Goal: Task Accomplishment & Management: Use online tool/utility

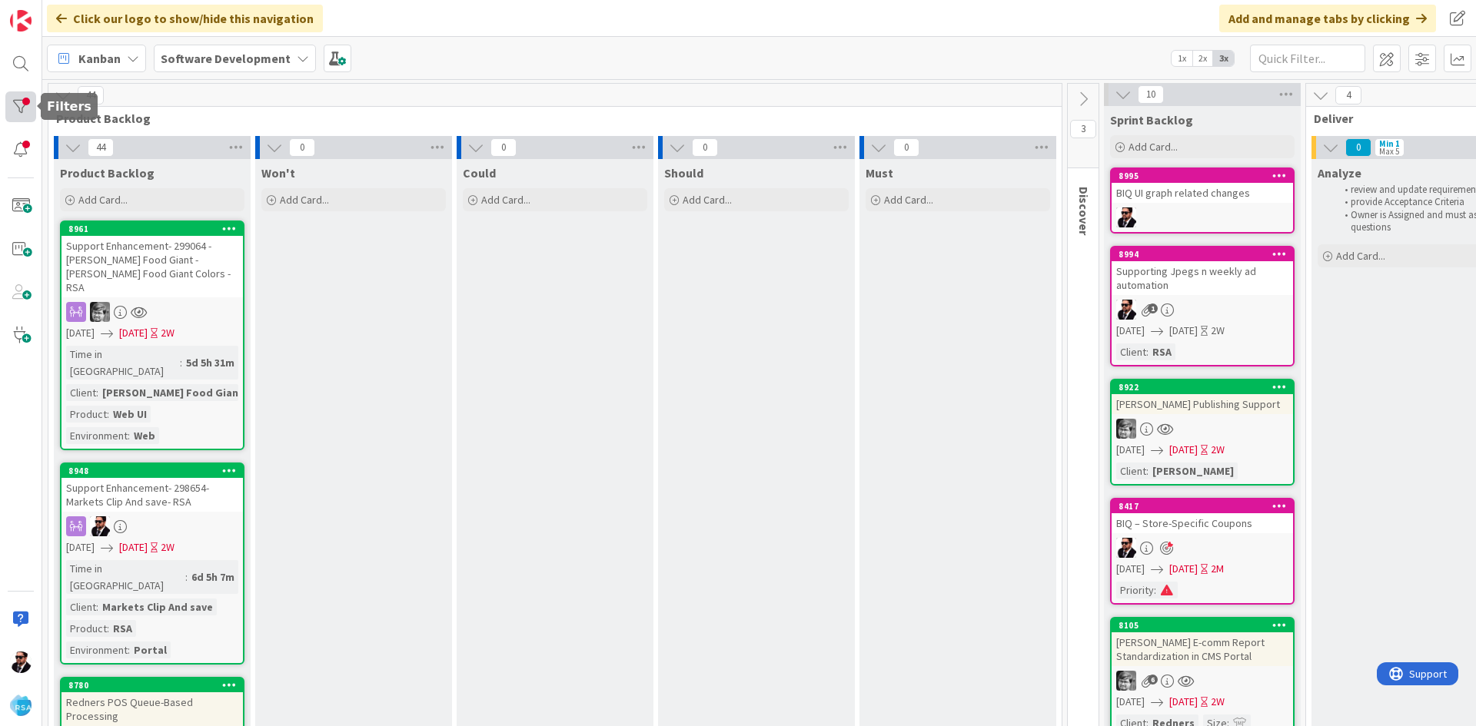
click at [32, 113] on div at bounding box center [20, 106] width 31 height 31
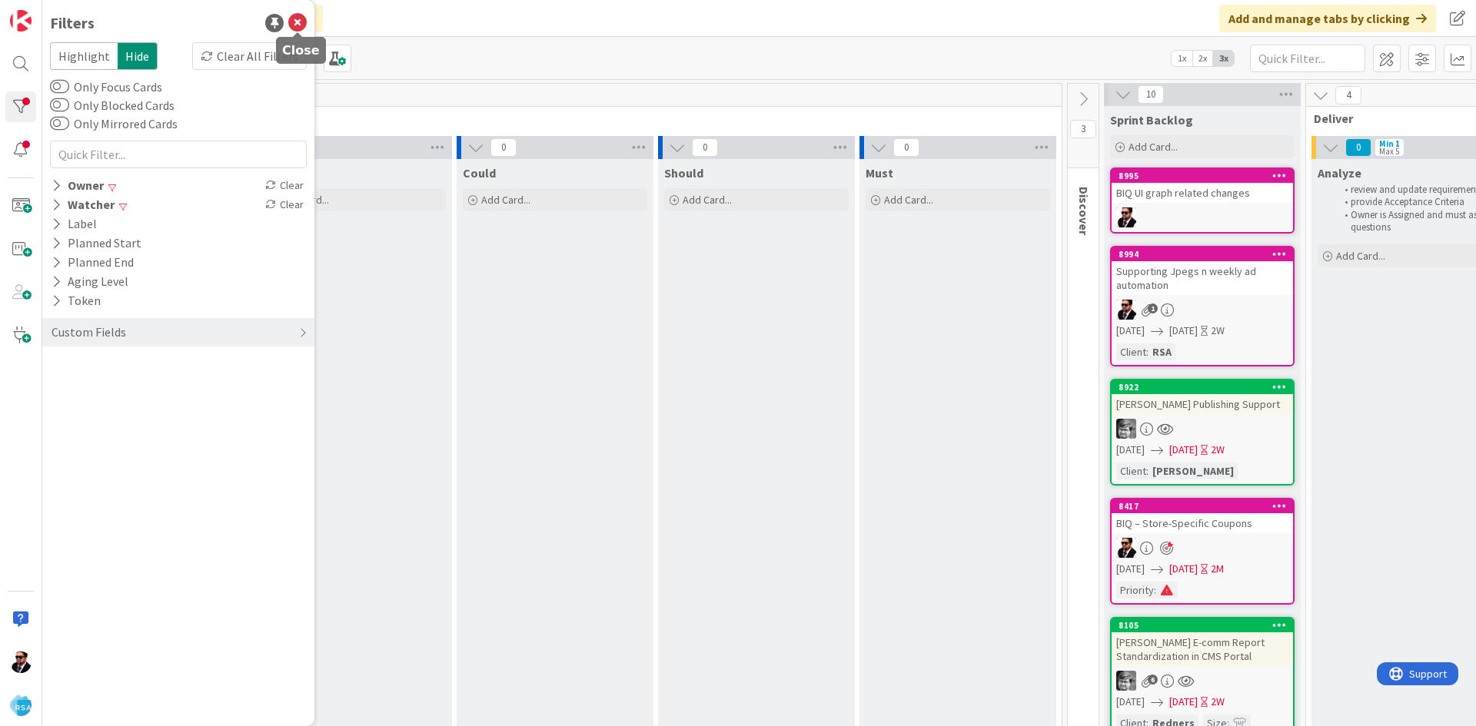
drag, startPoint x: 301, startPoint y: 24, endPoint x: 294, endPoint y: 32, distance: 10.9
click at [301, 23] on icon at bounding box center [297, 23] width 18 height 18
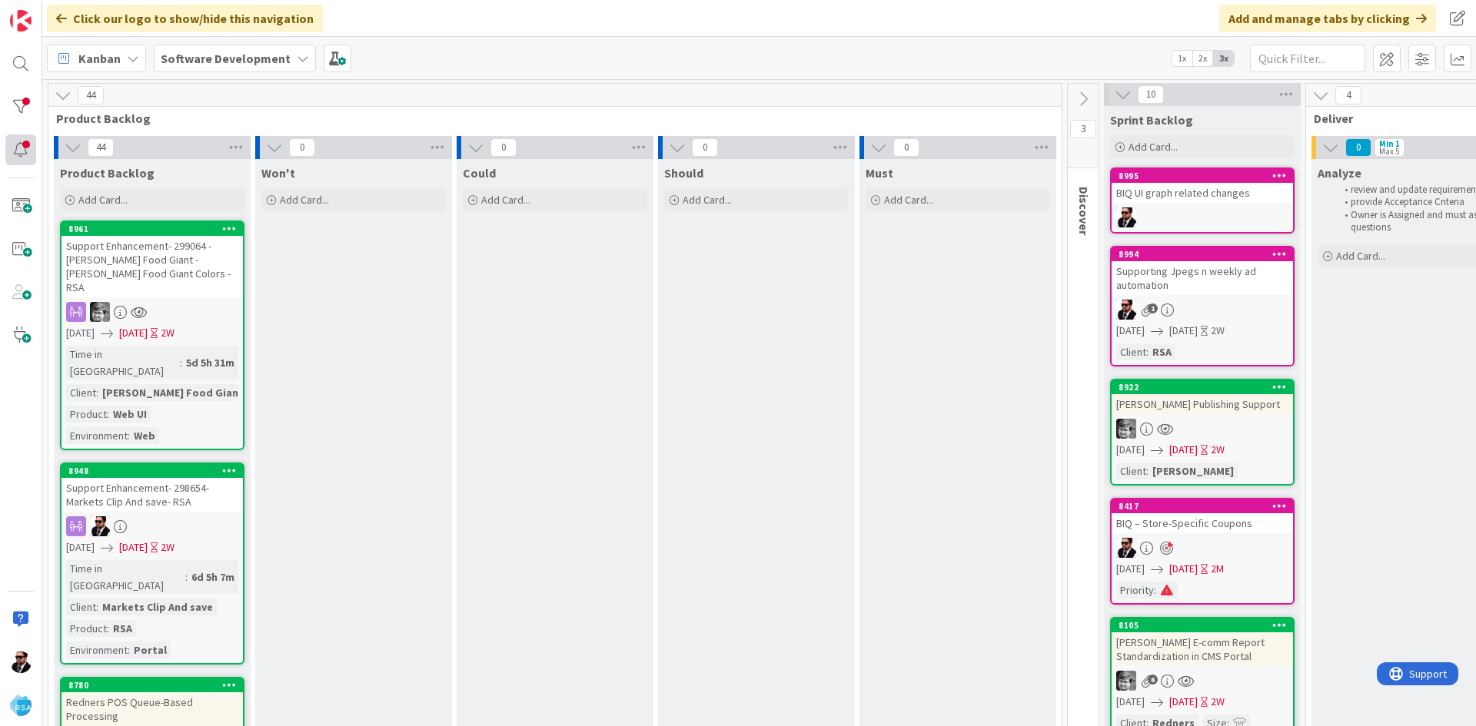
click at [25, 156] on div at bounding box center [20, 150] width 31 height 31
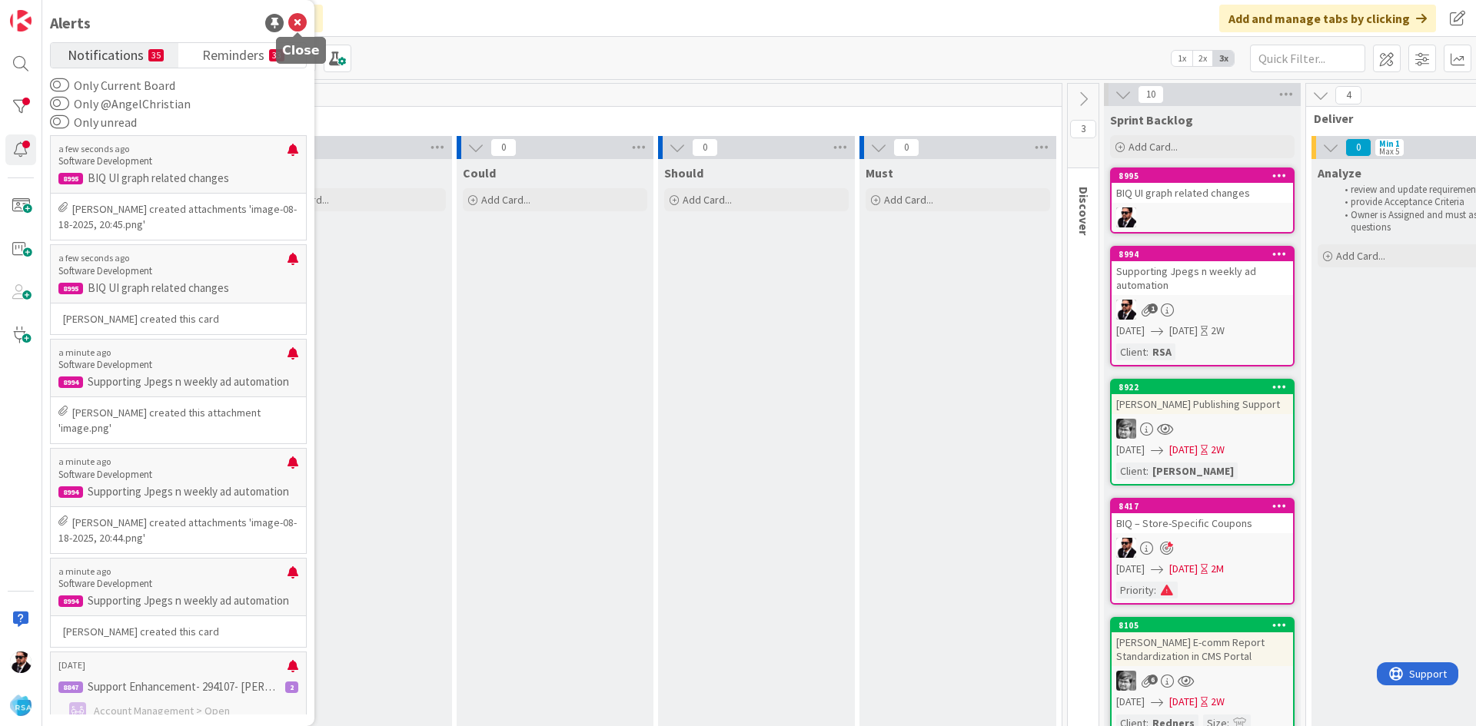
drag, startPoint x: 302, startPoint y: 25, endPoint x: 291, endPoint y: 25, distance: 10.8
click at [301, 25] on icon at bounding box center [297, 23] width 18 height 18
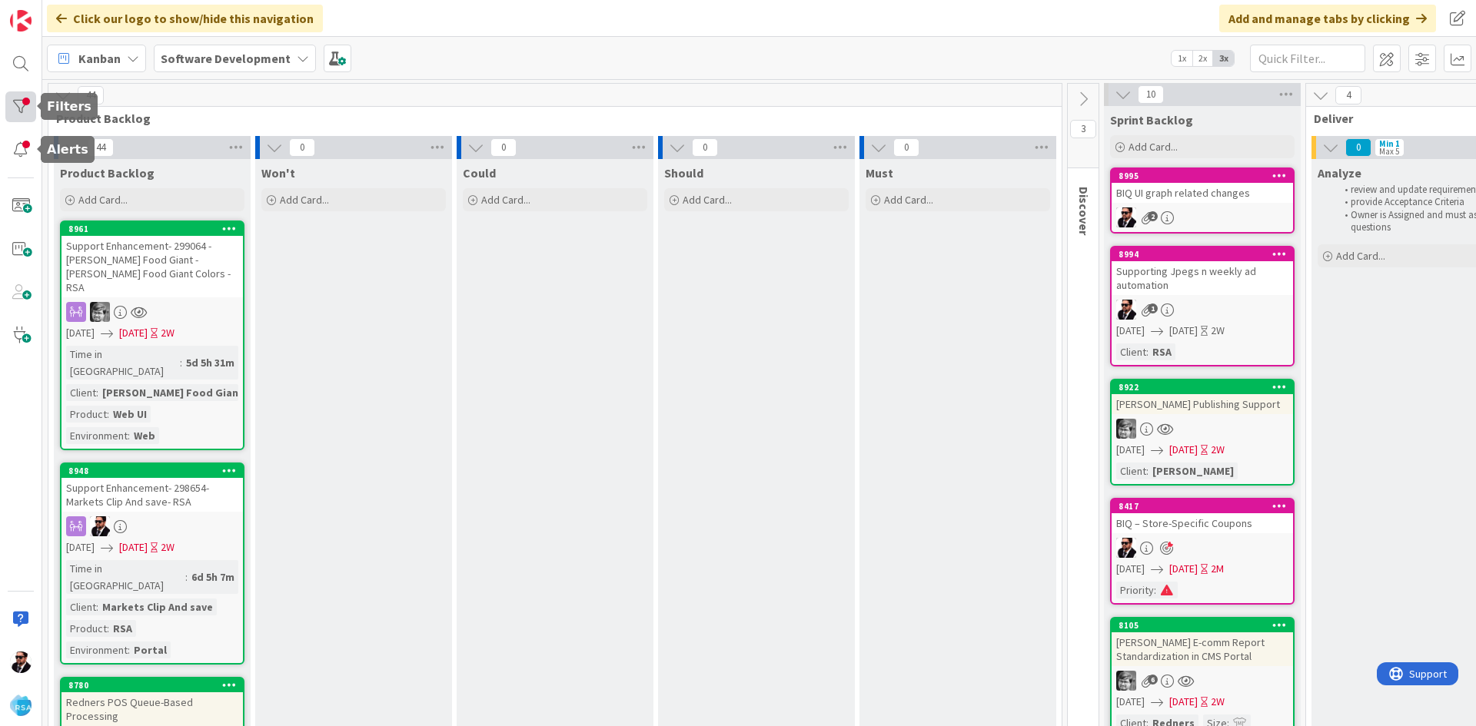
click at [20, 105] on div at bounding box center [20, 106] width 31 height 31
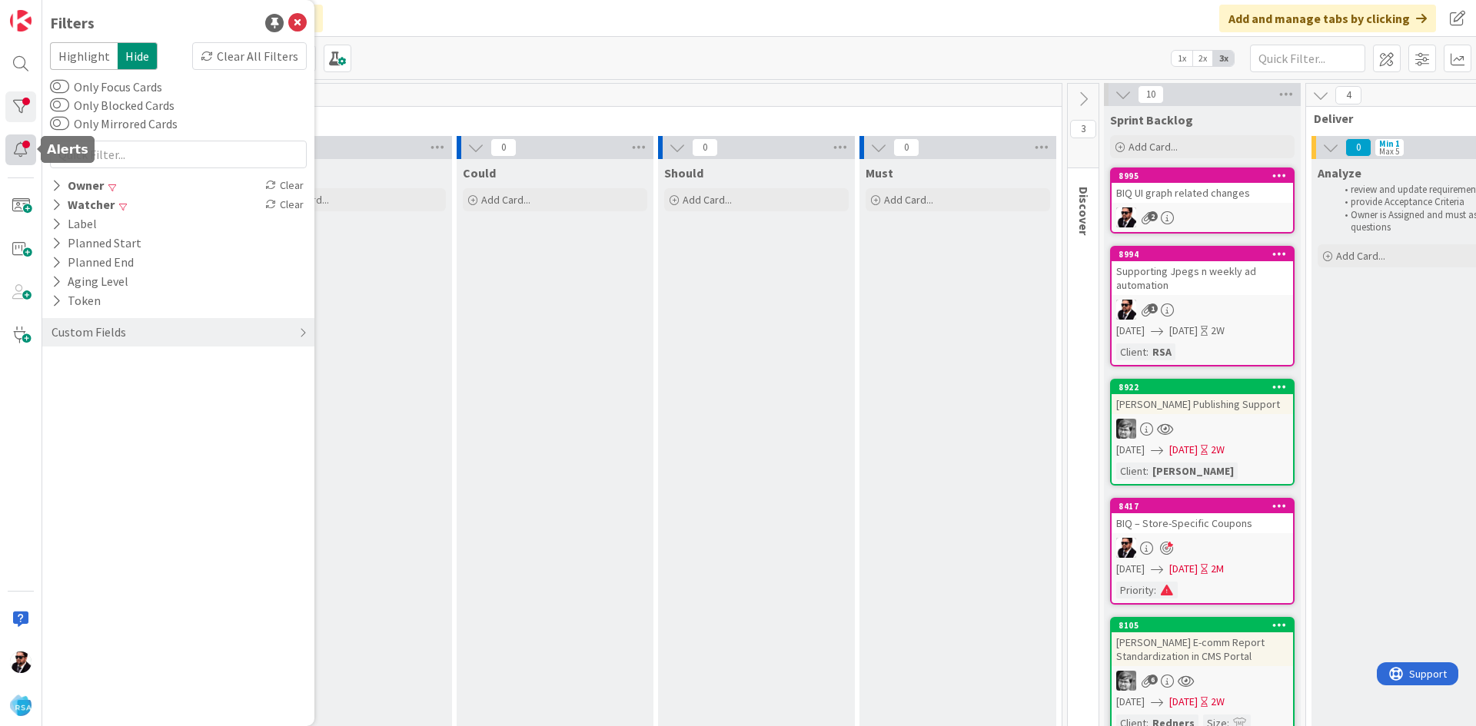
click at [17, 150] on div at bounding box center [20, 150] width 31 height 31
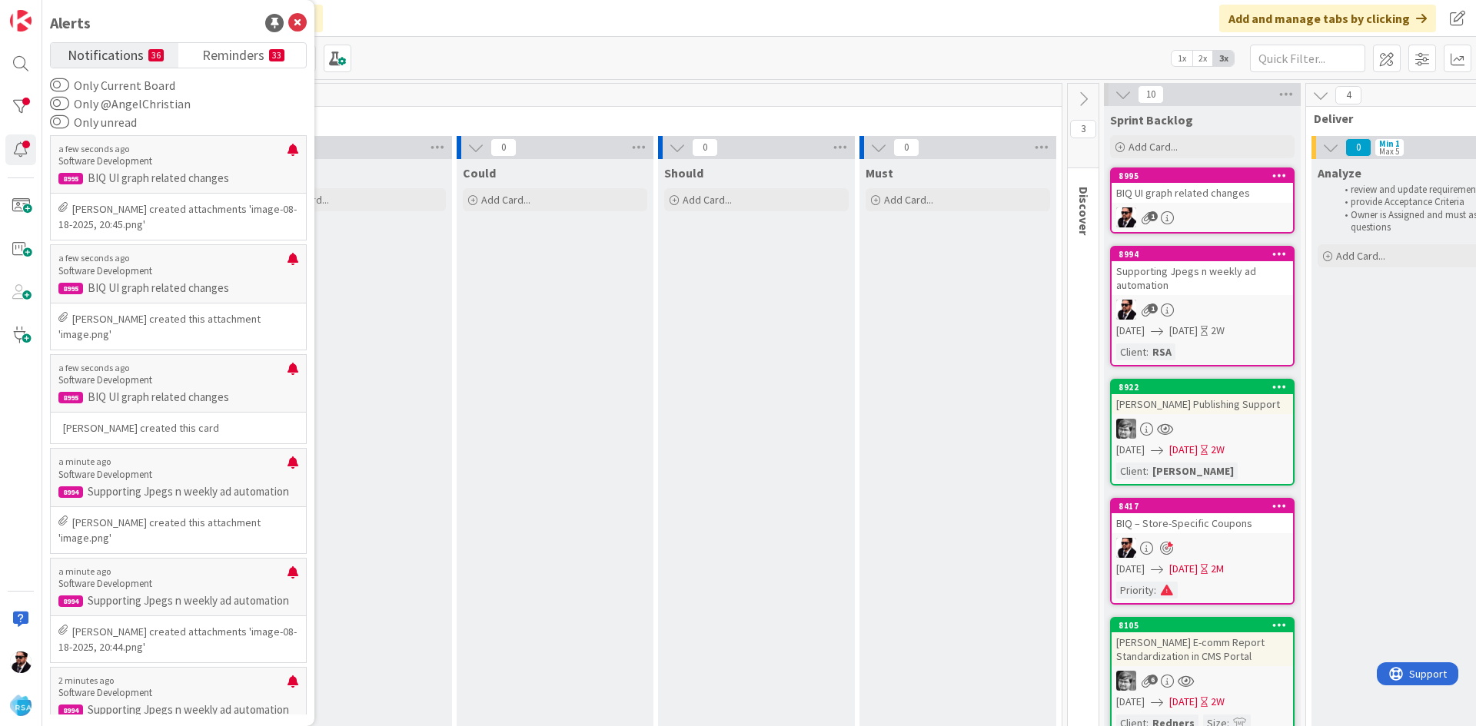
click at [292, 21] on icon at bounding box center [297, 23] width 18 height 18
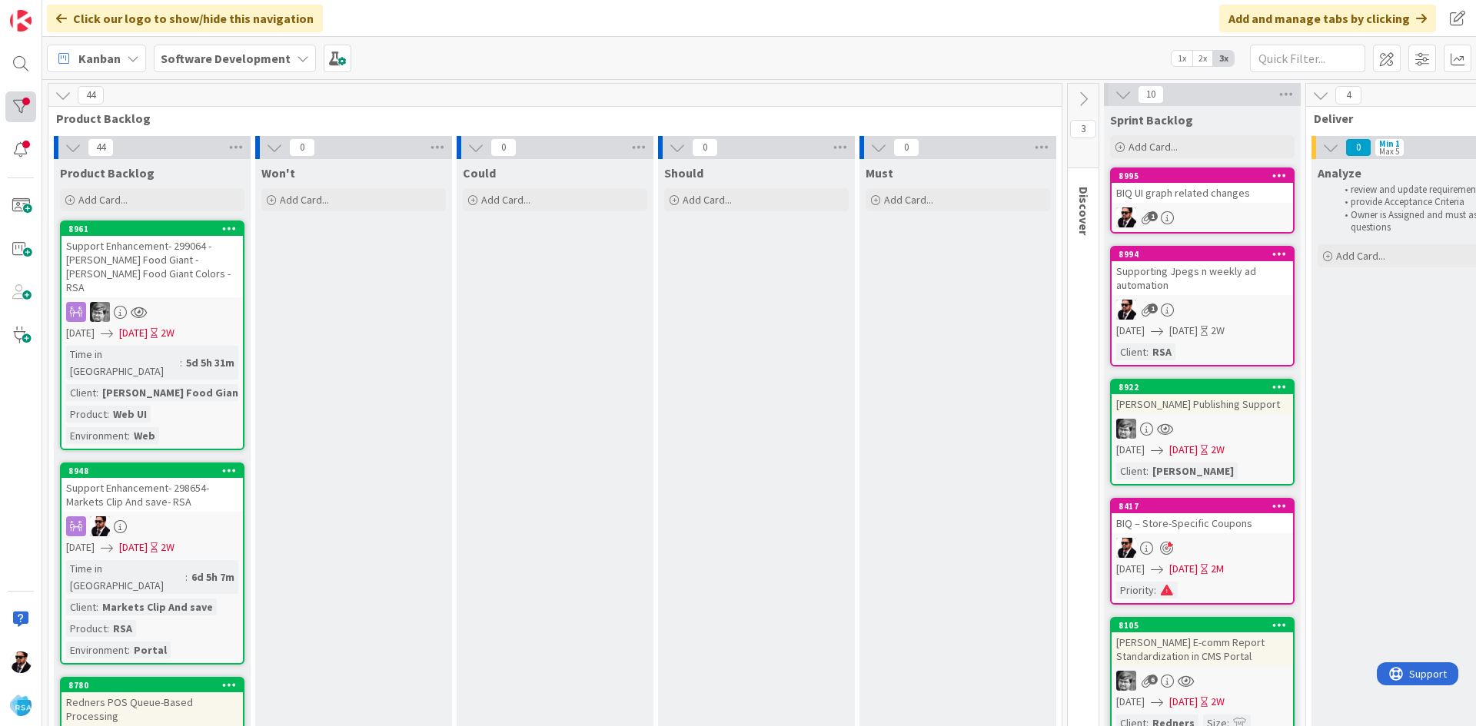
click at [25, 109] on div at bounding box center [20, 106] width 31 height 31
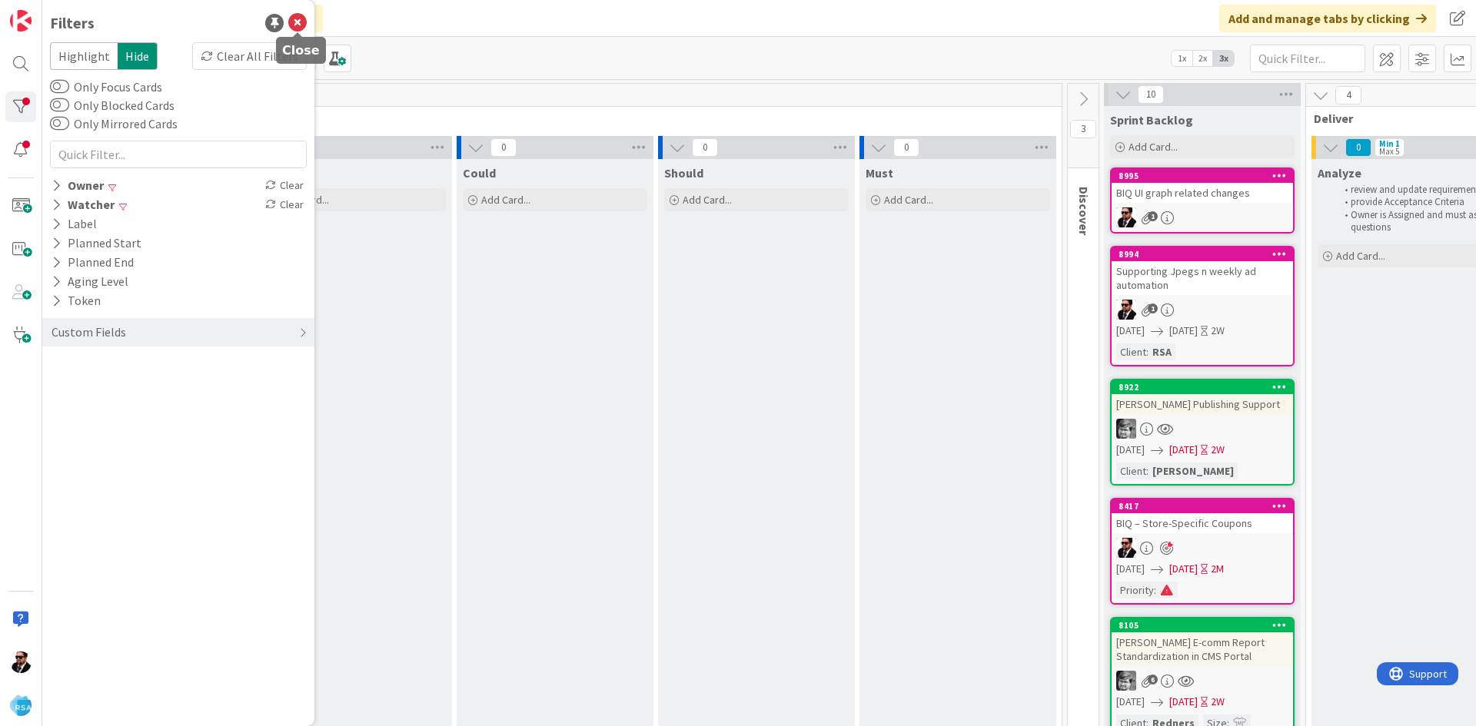
click at [301, 22] on icon at bounding box center [297, 23] width 18 height 18
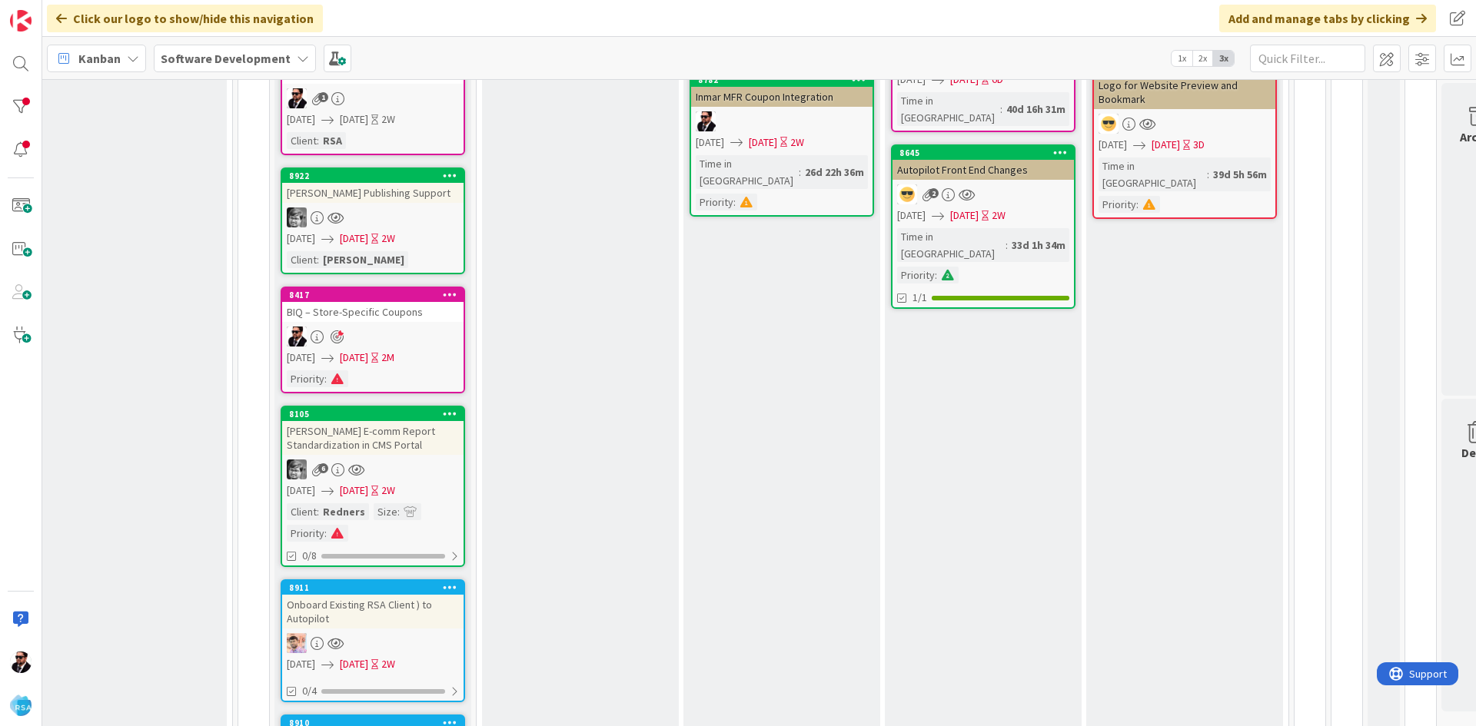
scroll to position [0, 829]
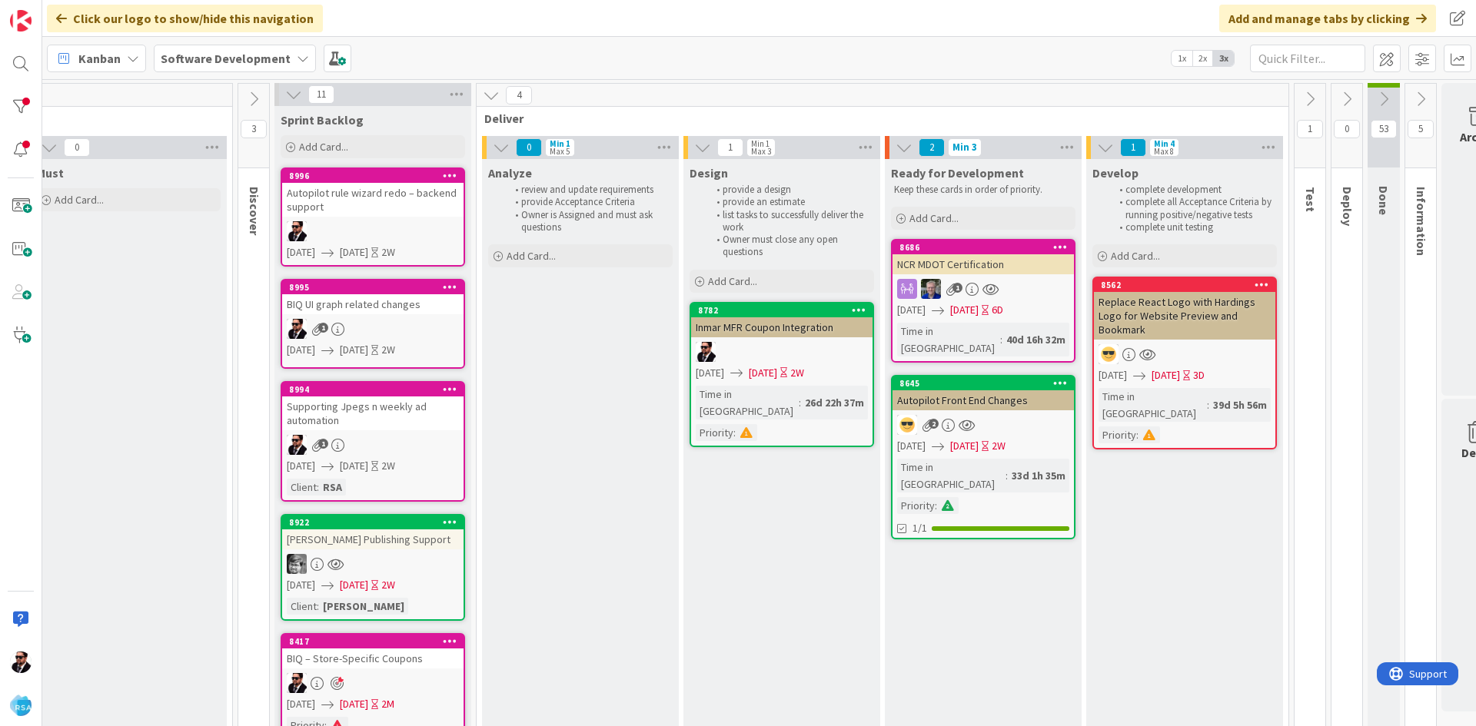
click at [384, 58] on div "Kanban Software Development 1x 2x 3x" at bounding box center [759, 58] width 1434 height 42
click at [116, 58] on span "Kanban" at bounding box center [99, 58] width 42 height 18
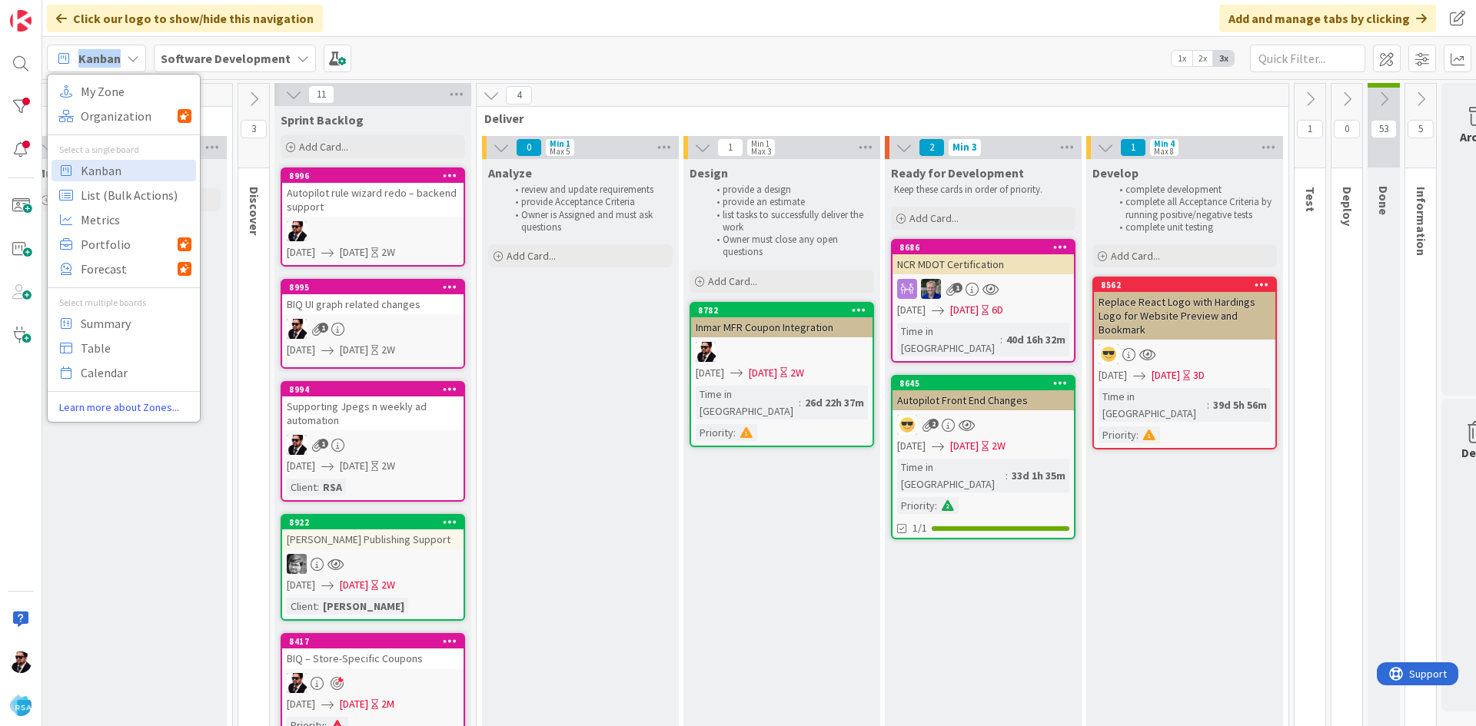
click at [116, 58] on span "Kanban" at bounding box center [99, 58] width 42 height 18
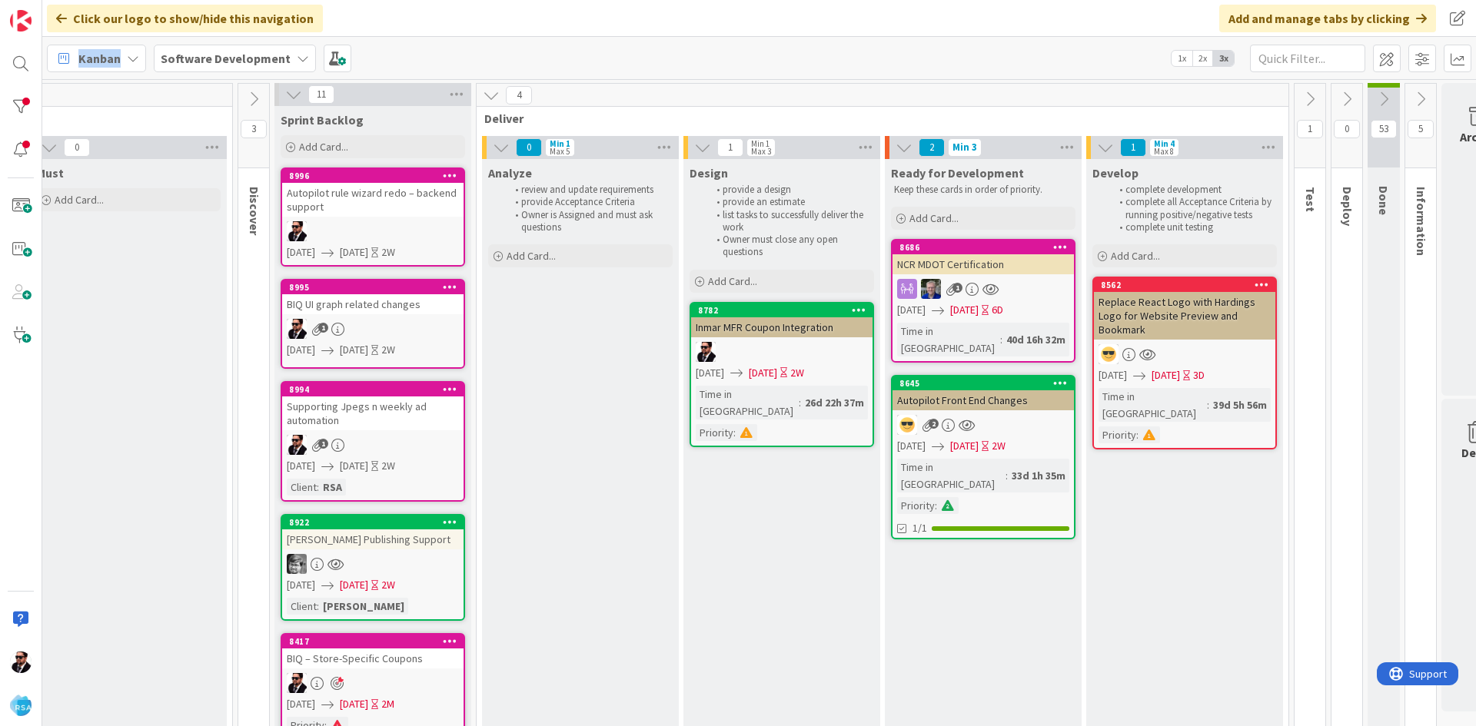
click at [111, 58] on span "Kanban" at bounding box center [99, 58] width 42 height 18
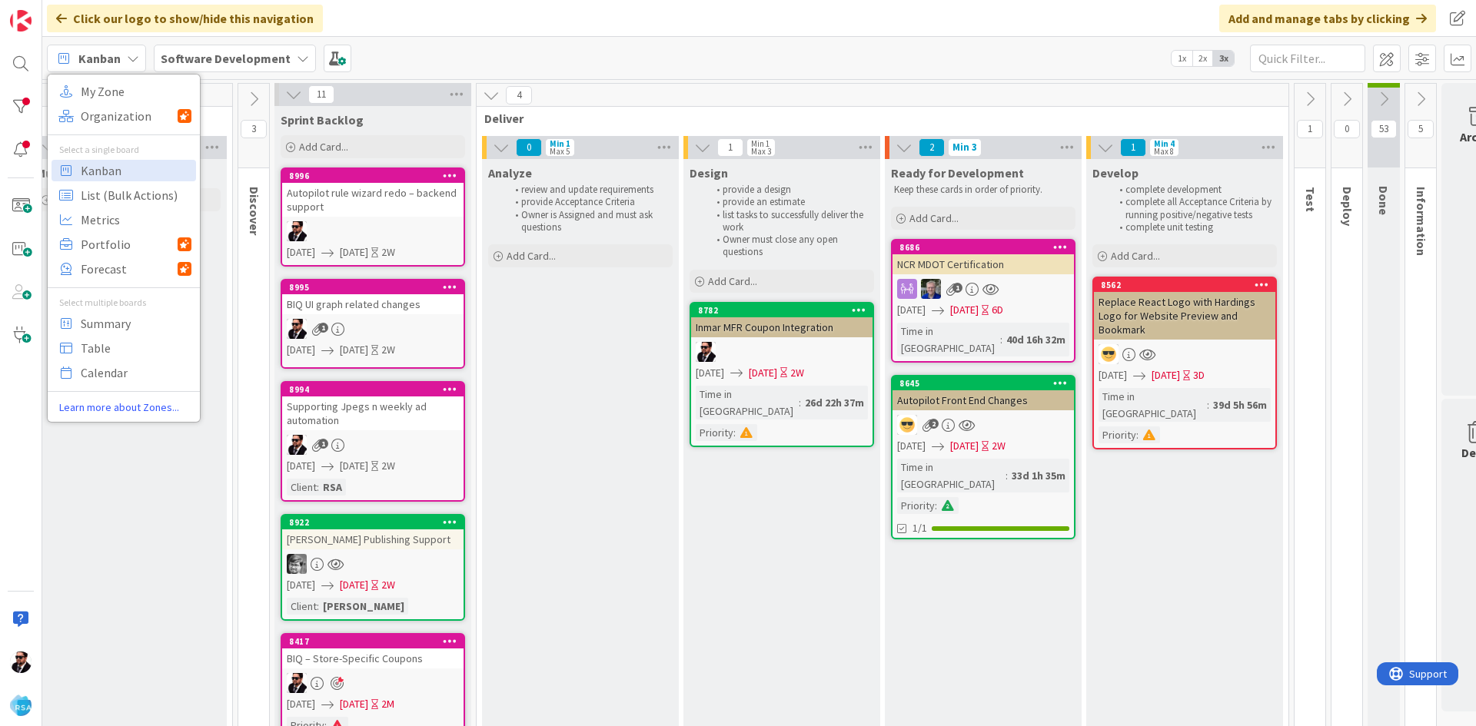
click at [797, 60] on div "Kanban My Zone Organization Select a single board Kanban List (Bulk Actions) Me…" at bounding box center [759, 58] width 1434 height 42
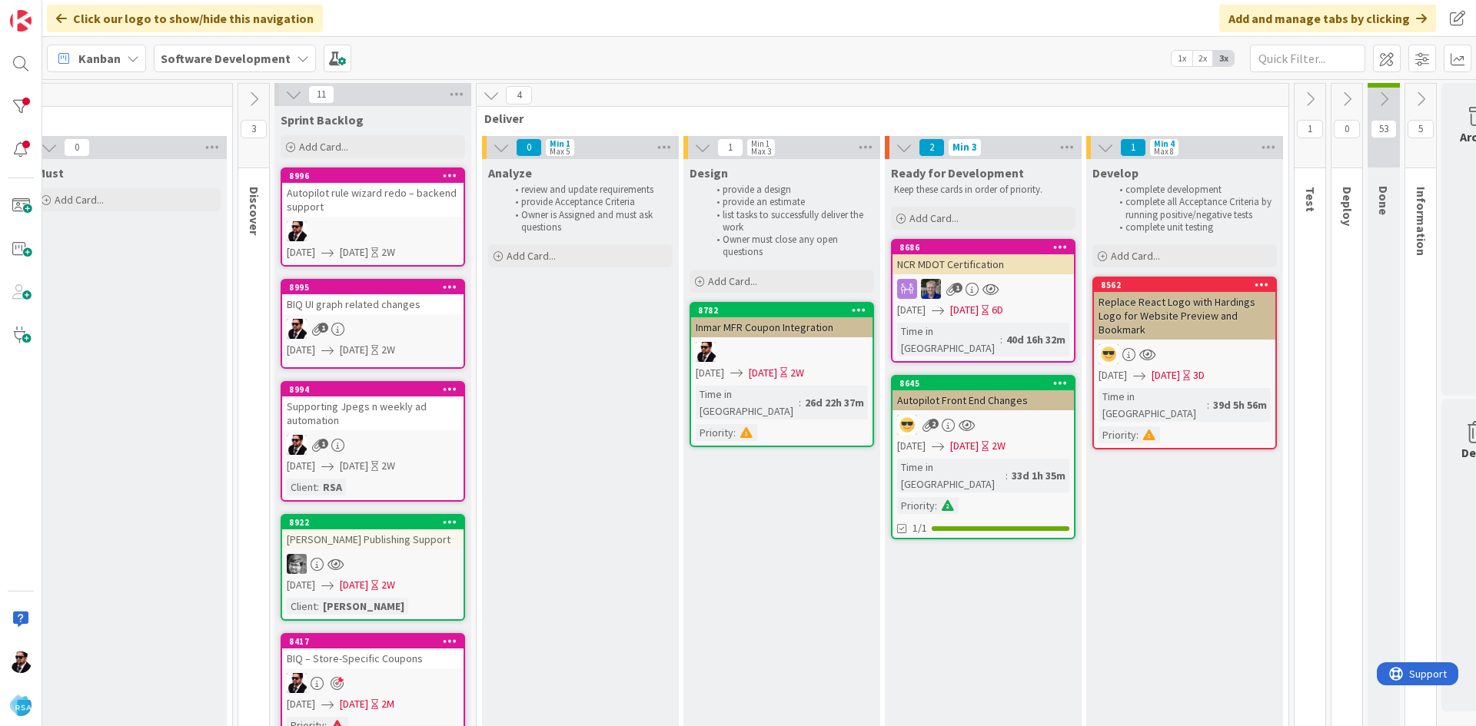
click at [123, 61] on div "Kanban" at bounding box center [96, 59] width 99 height 28
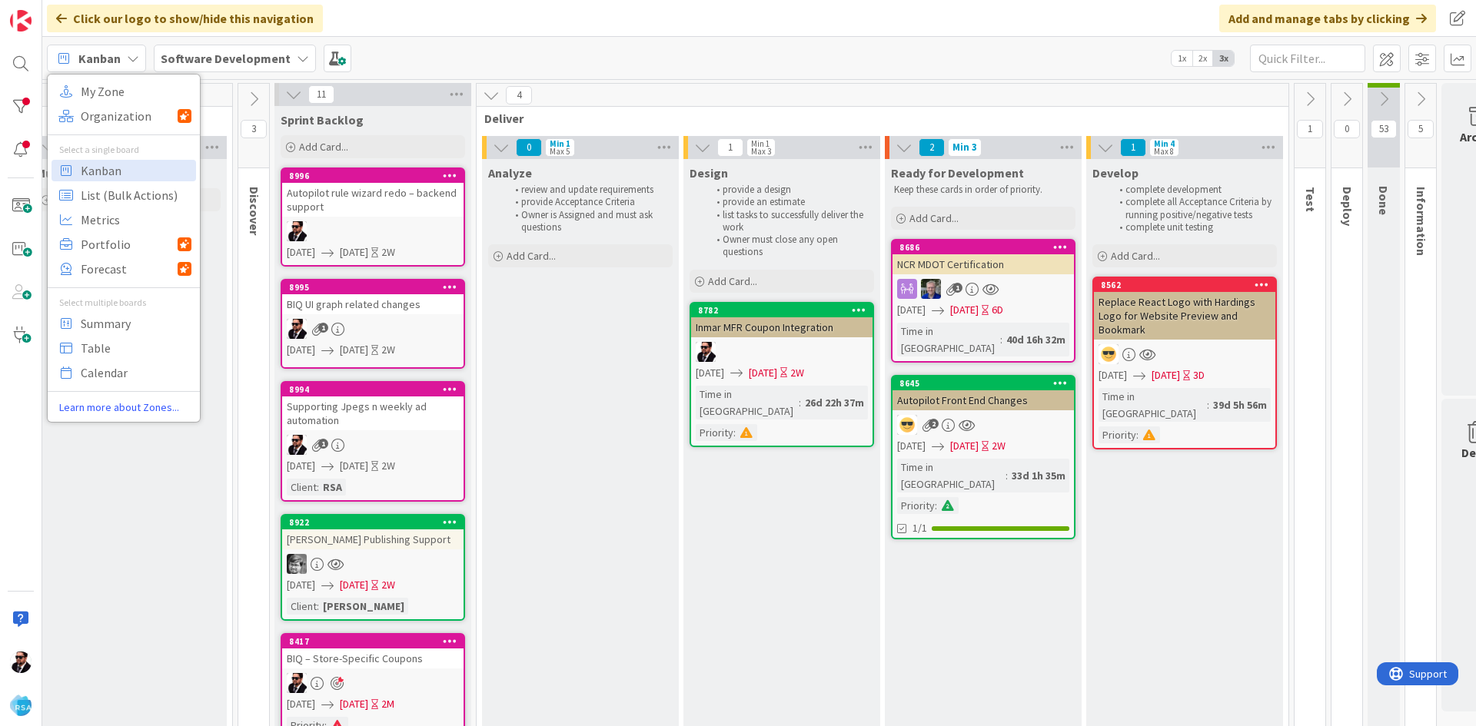
click at [123, 61] on div "Kanban" at bounding box center [96, 59] width 99 height 28
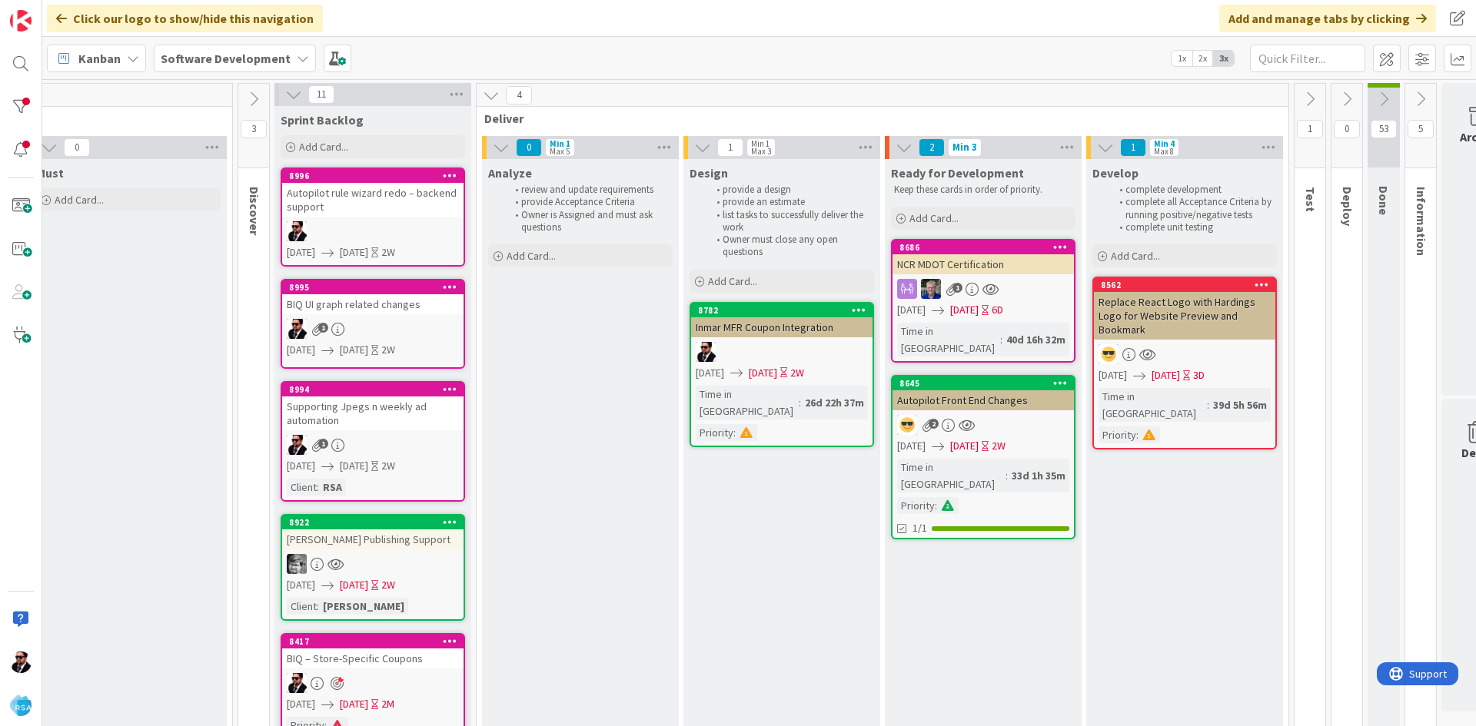
click at [659, 58] on div "Kanban My Zone Organization Select a single board Kanban List (Bulk Actions) Me…" at bounding box center [759, 58] width 1434 height 42
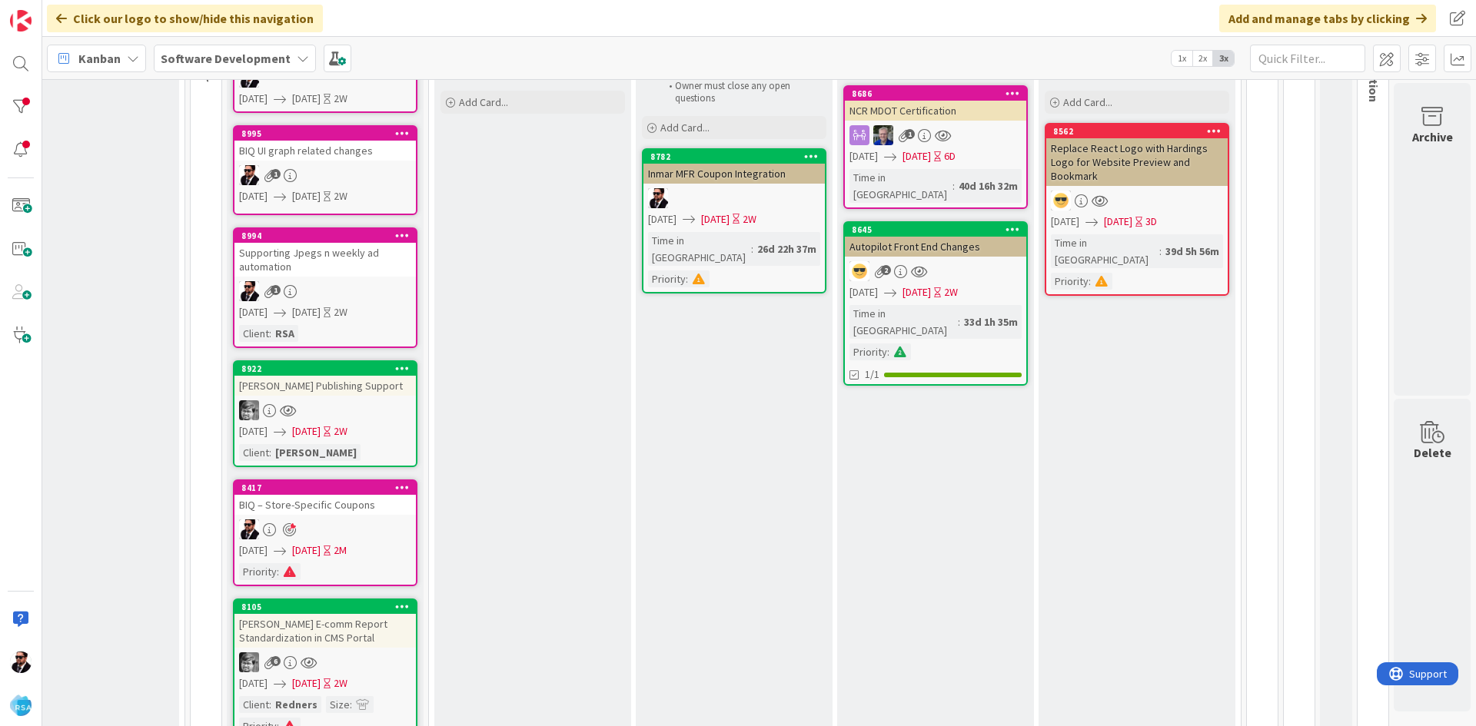
scroll to position [0, 889]
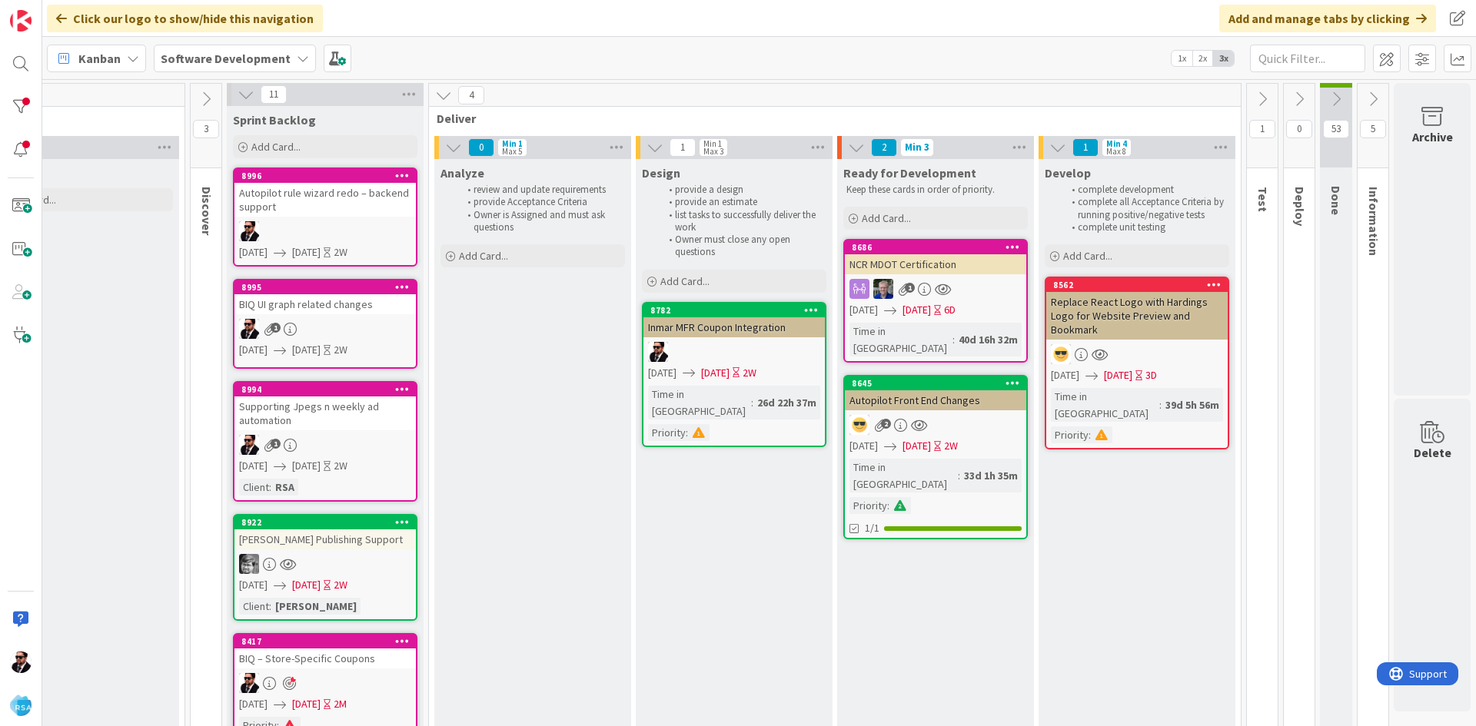
click at [435, 96] on icon at bounding box center [443, 95] width 17 height 17
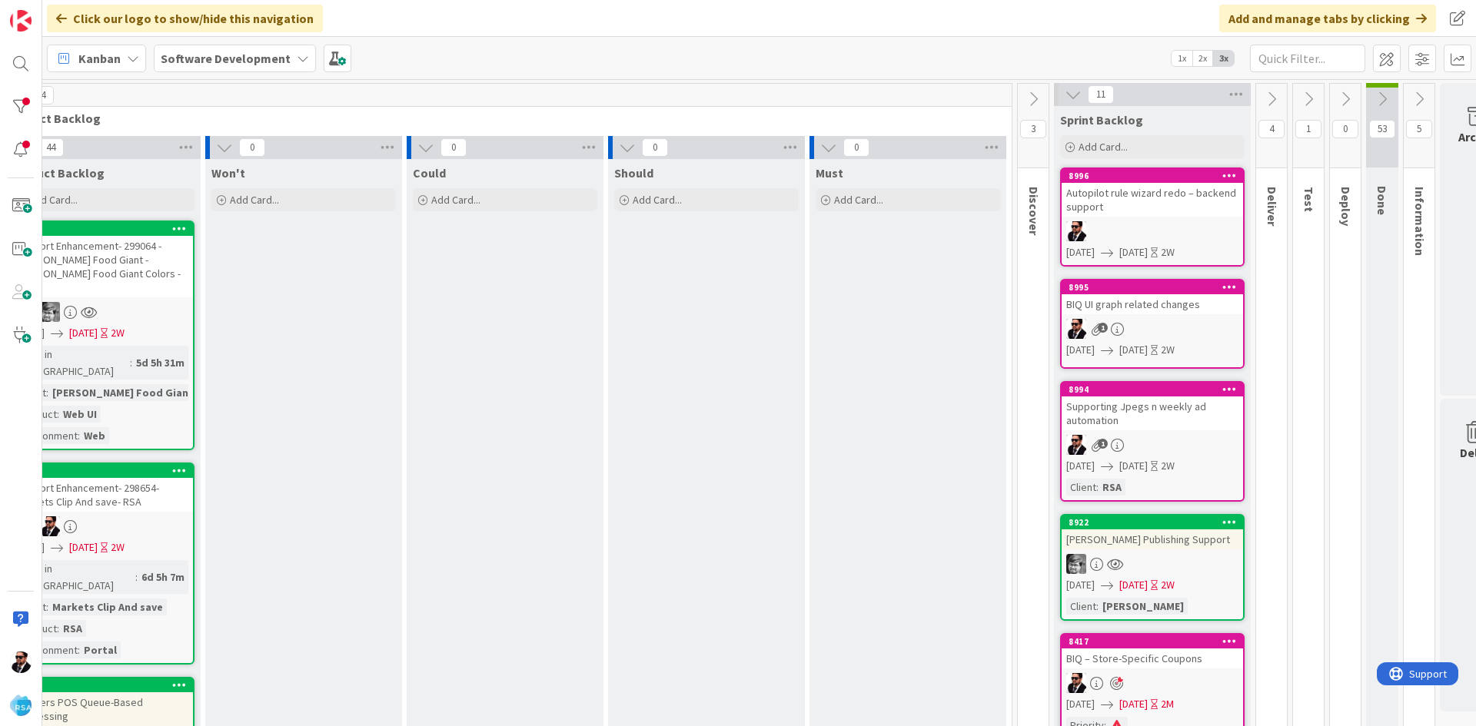
scroll to position [0, 0]
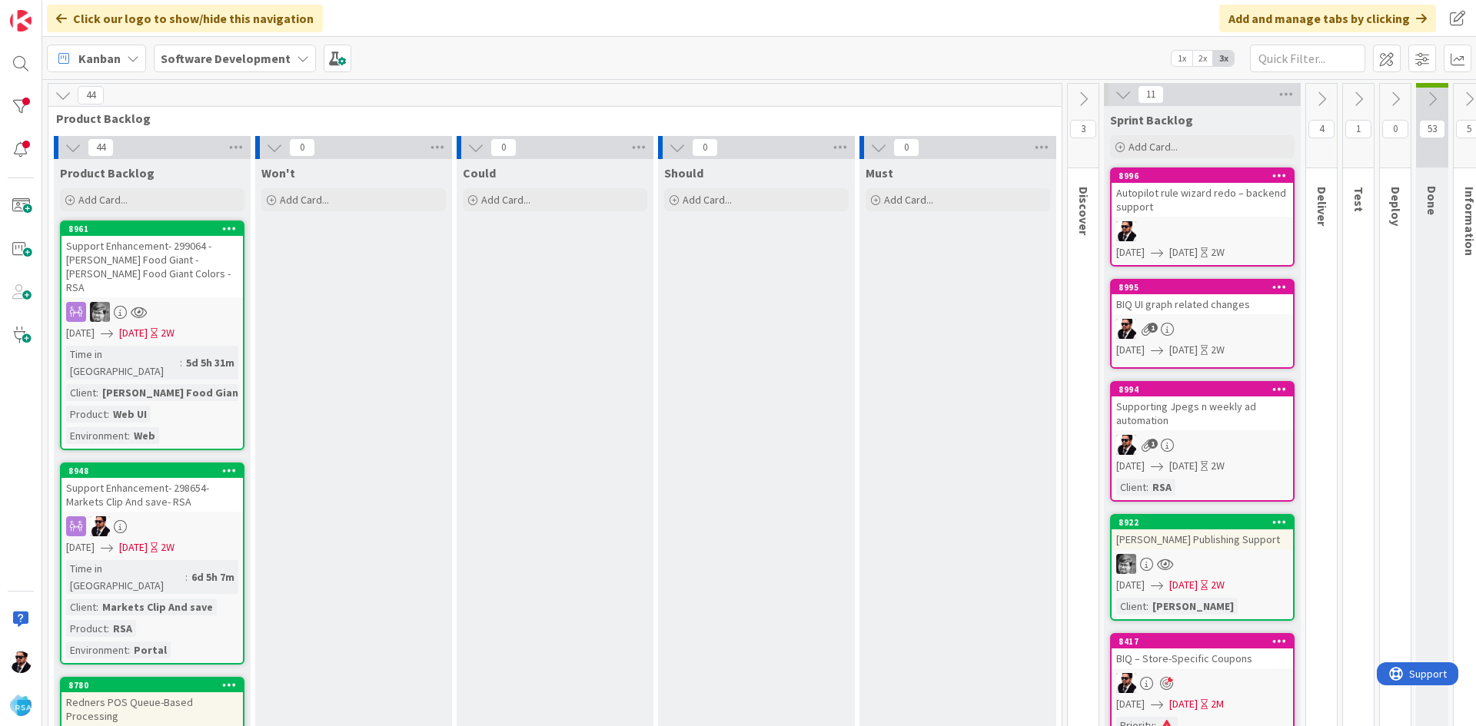
click at [60, 93] on icon at bounding box center [63, 95] width 17 height 17
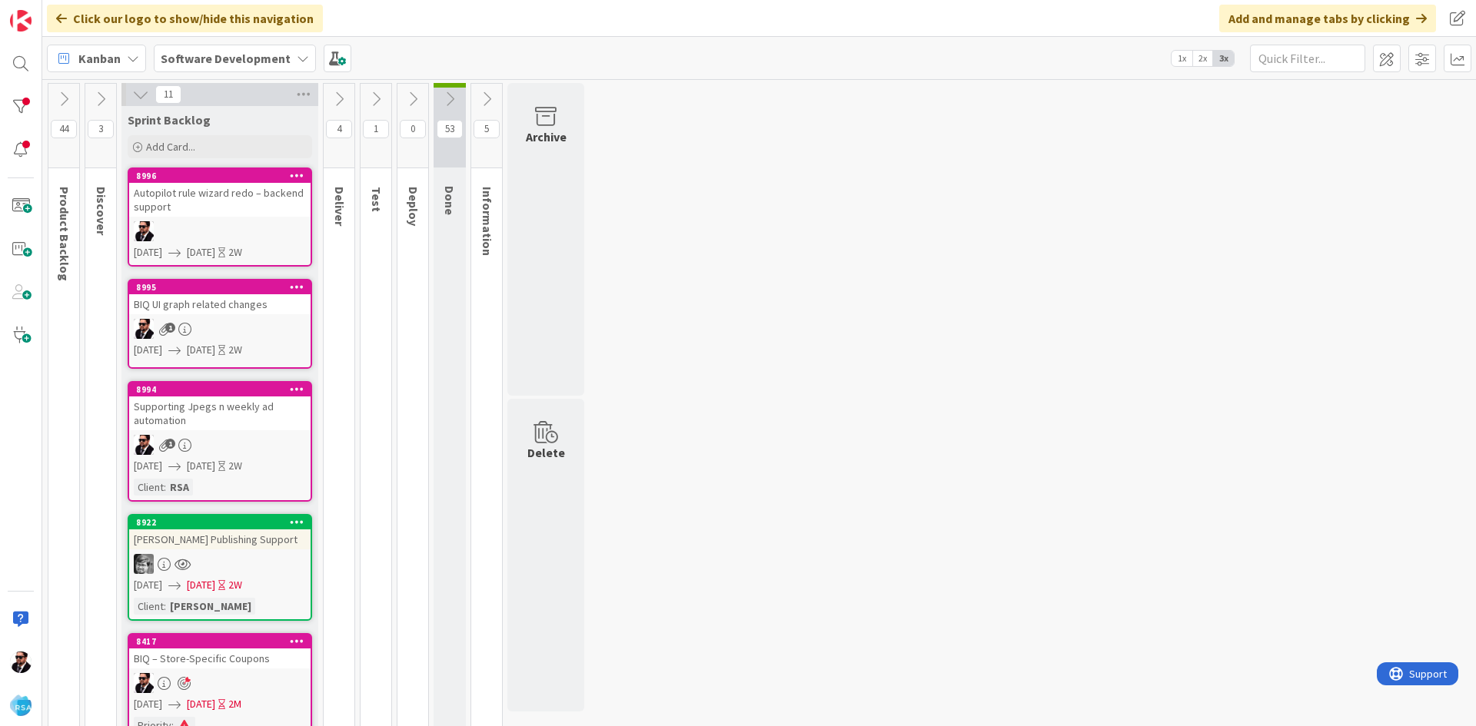
click at [334, 101] on icon at bounding box center [339, 99] width 17 height 17
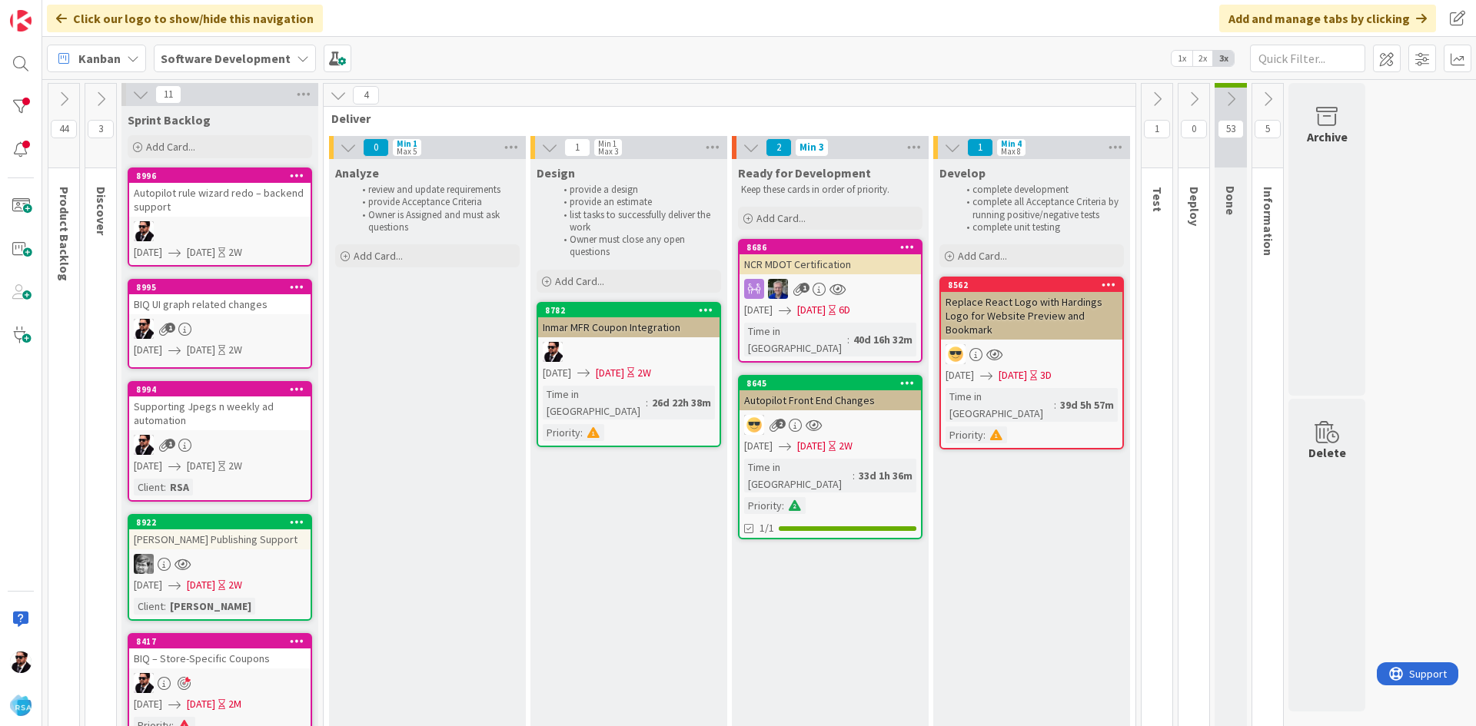
click at [341, 96] on icon at bounding box center [338, 95] width 17 height 17
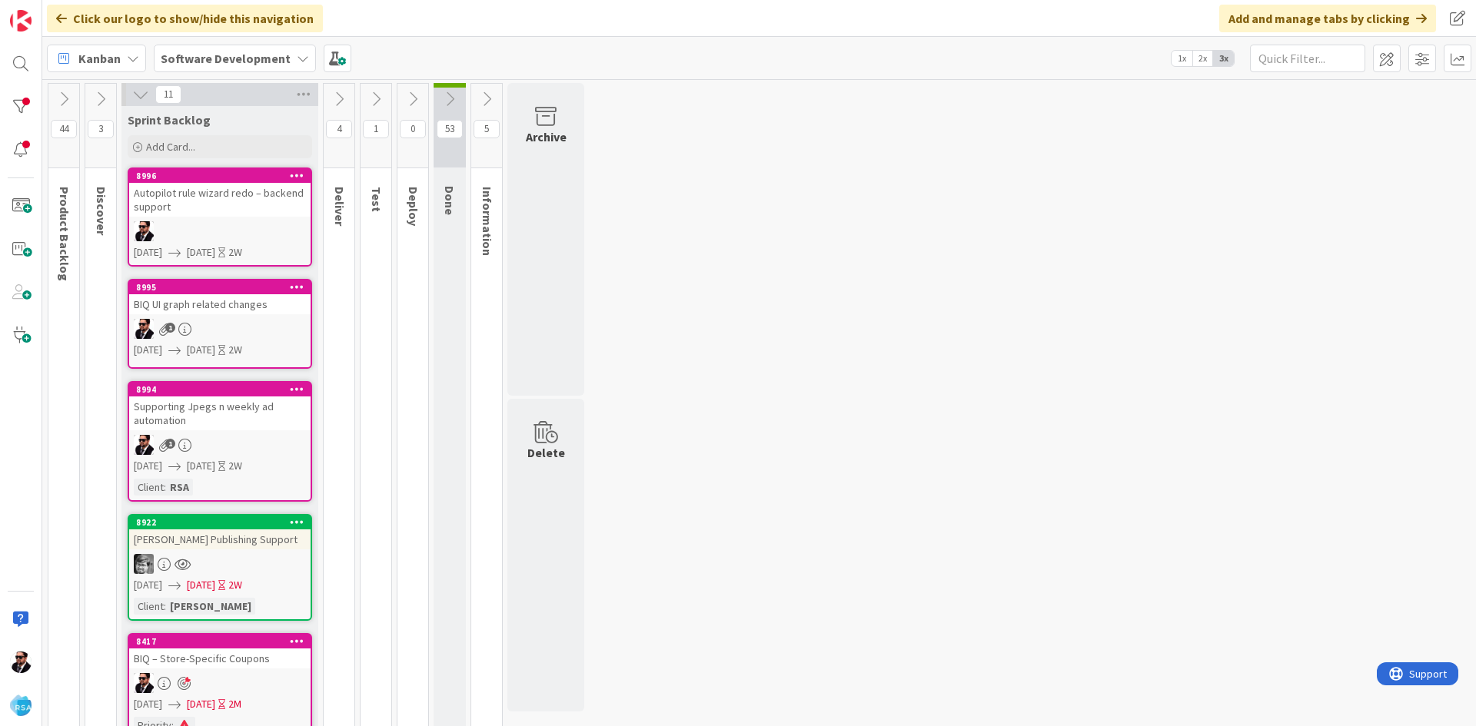
click at [336, 96] on icon at bounding box center [339, 99] width 17 height 17
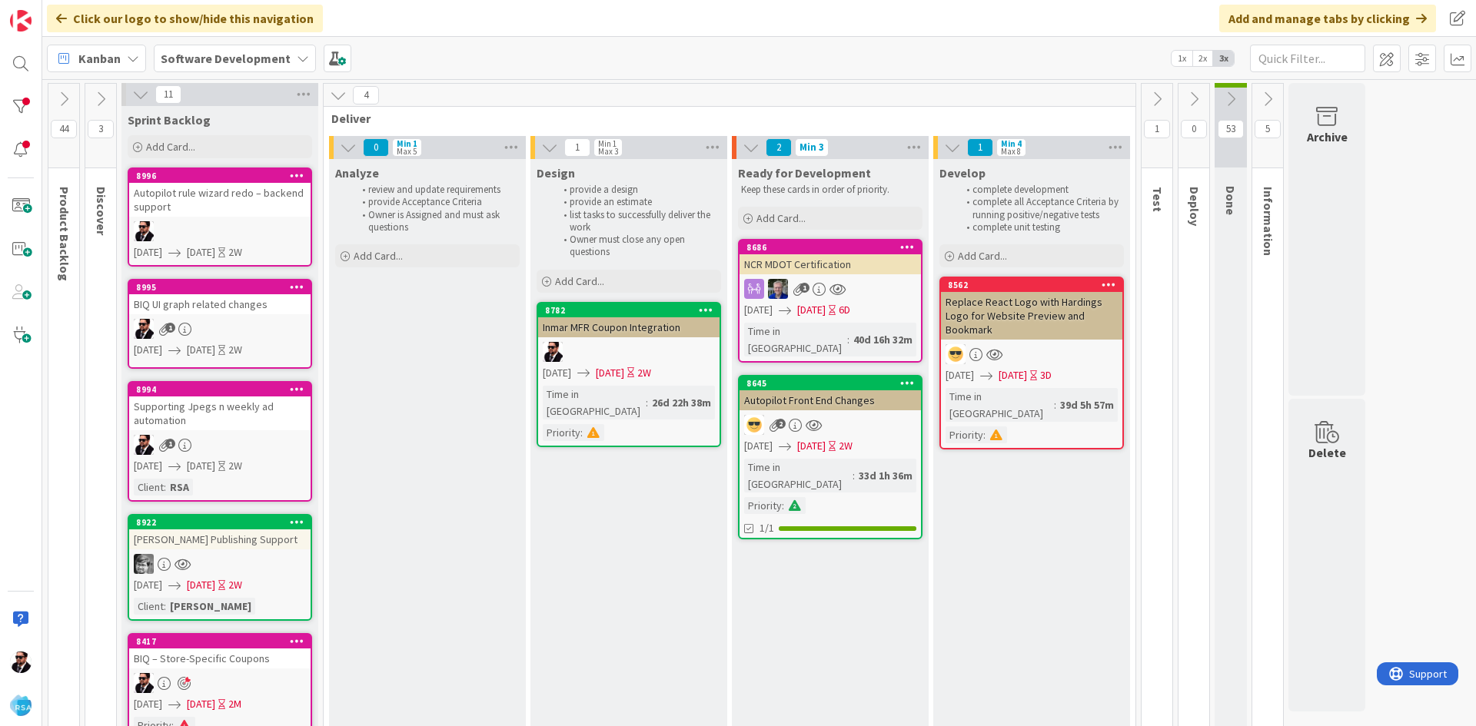
click at [344, 98] on icon at bounding box center [338, 95] width 17 height 17
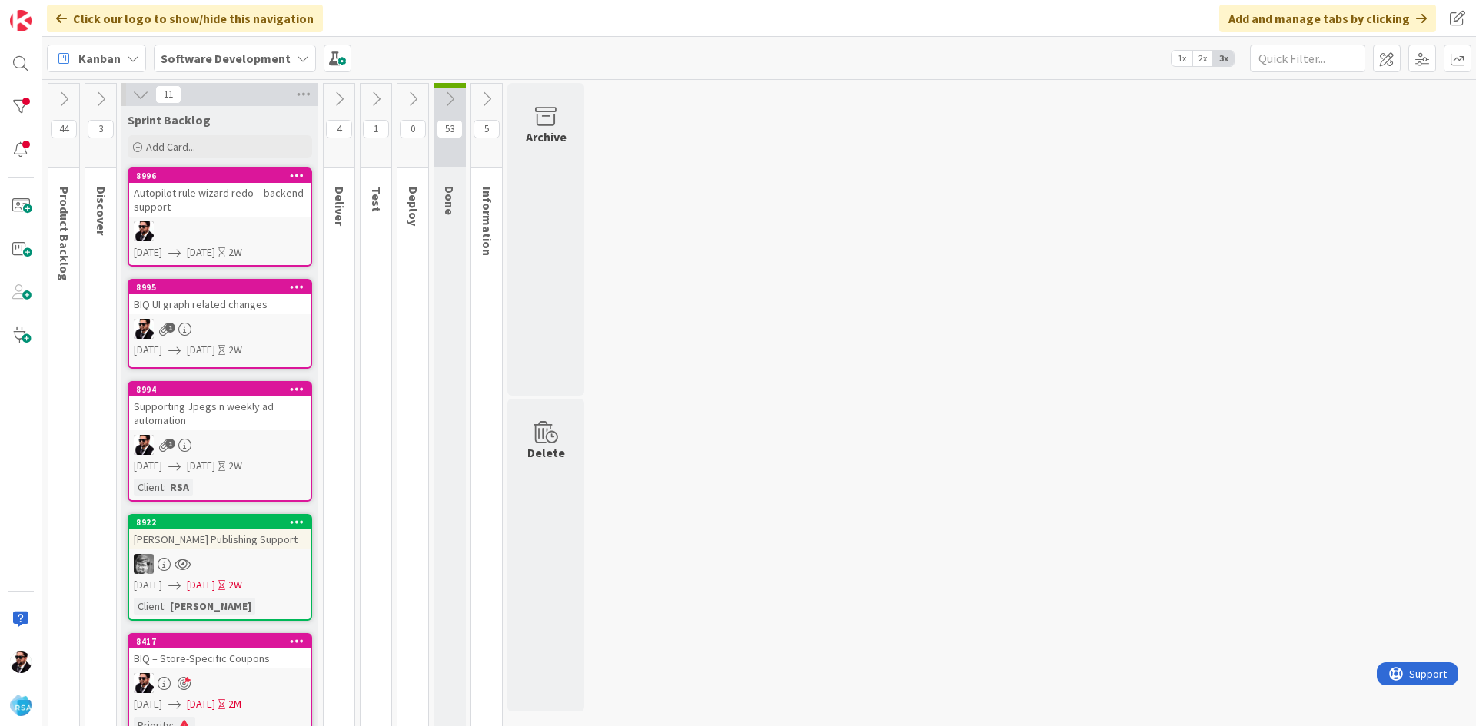
click at [344, 98] on icon at bounding box center [339, 99] width 17 height 17
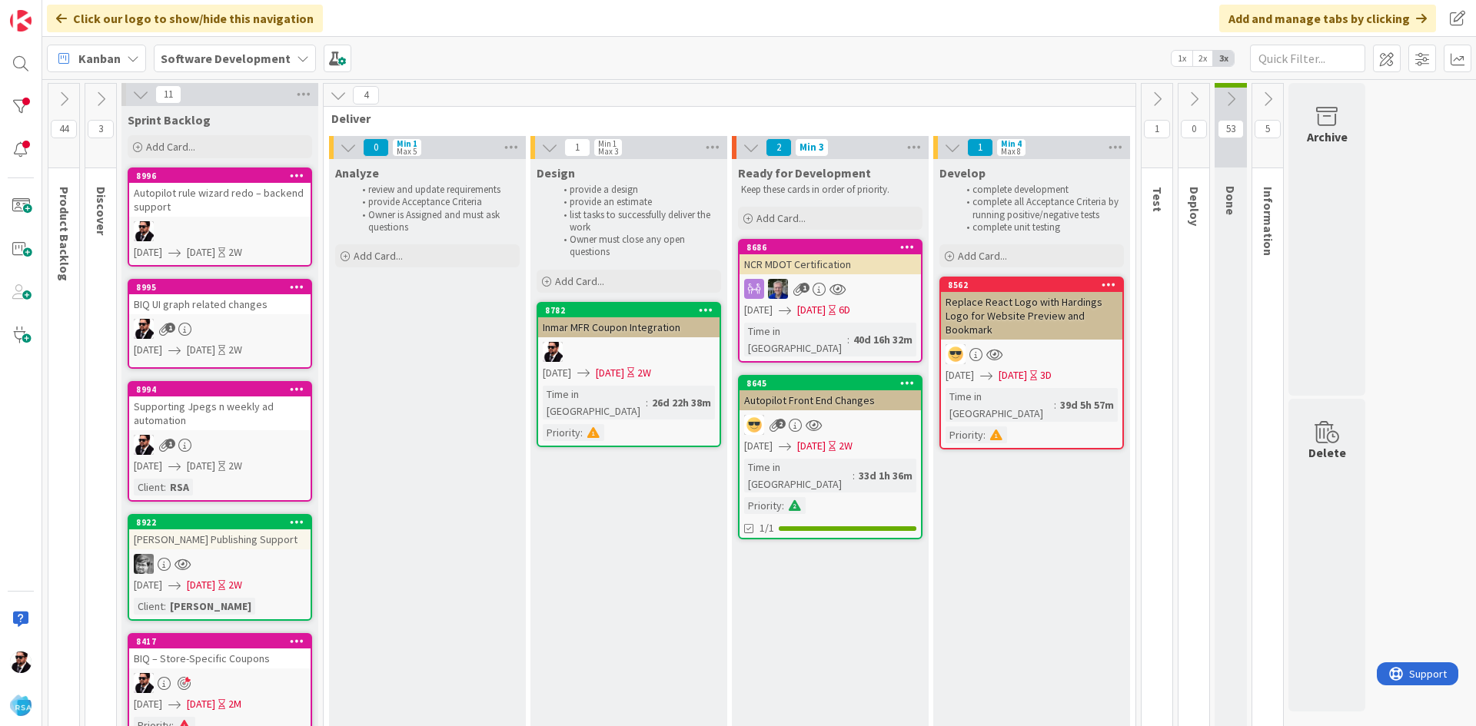
click at [1154, 106] on icon at bounding box center [1156, 99] width 17 height 17
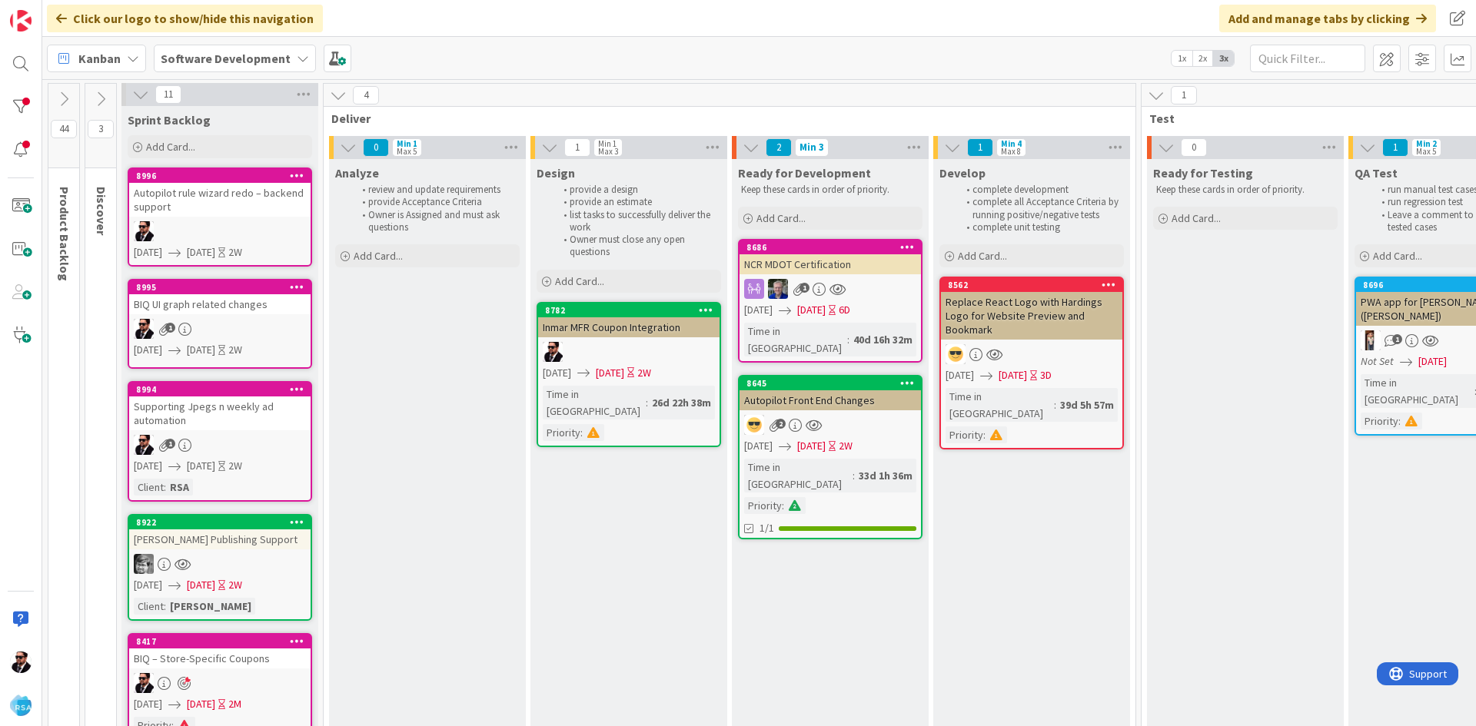
click at [1158, 100] on icon at bounding box center [1156, 95] width 17 height 17
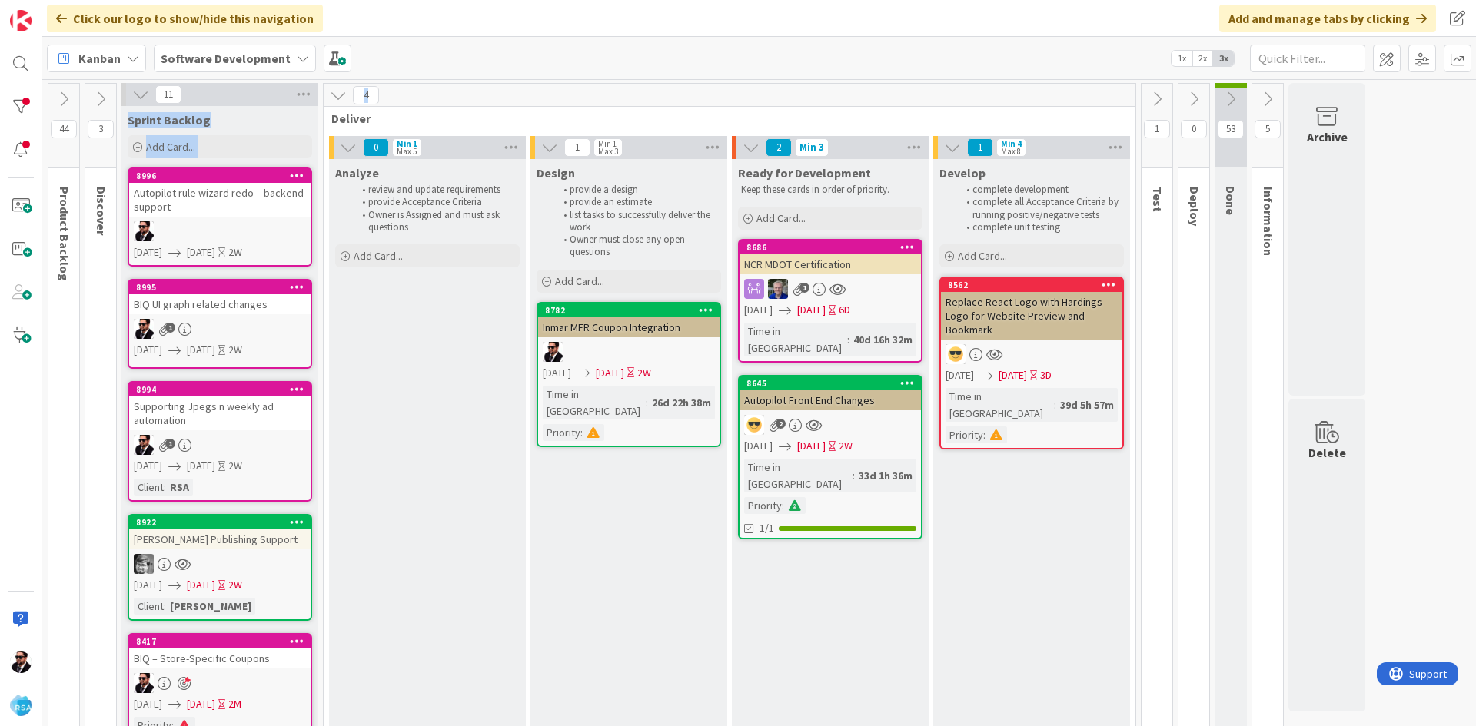
drag, startPoint x: 437, startPoint y: 95, endPoint x: 278, endPoint y: 95, distance: 158.4
click at [573, 107] on div "4 Deliver" at bounding box center [730, 106] width 812 height 45
click at [337, 101] on icon at bounding box center [338, 95] width 17 height 17
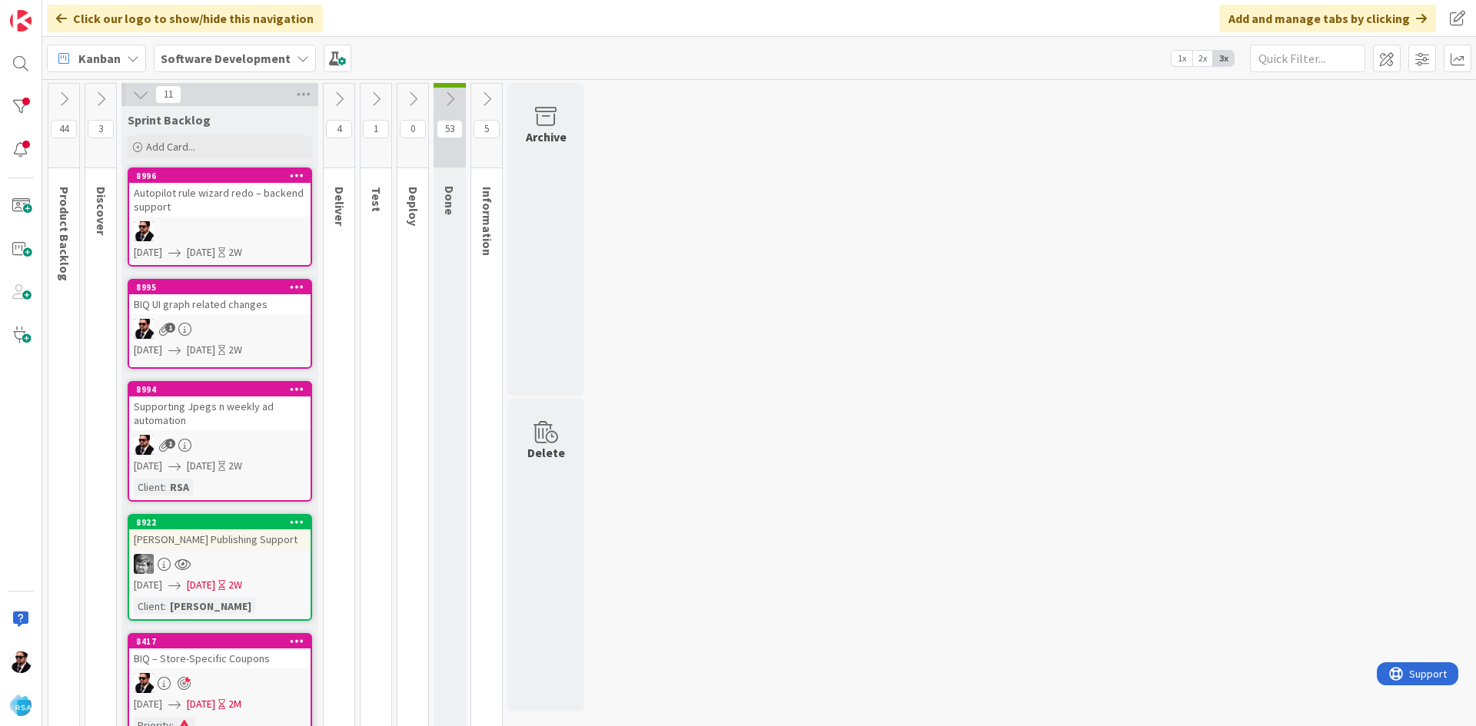
click at [337, 101] on icon at bounding box center [339, 99] width 17 height 17
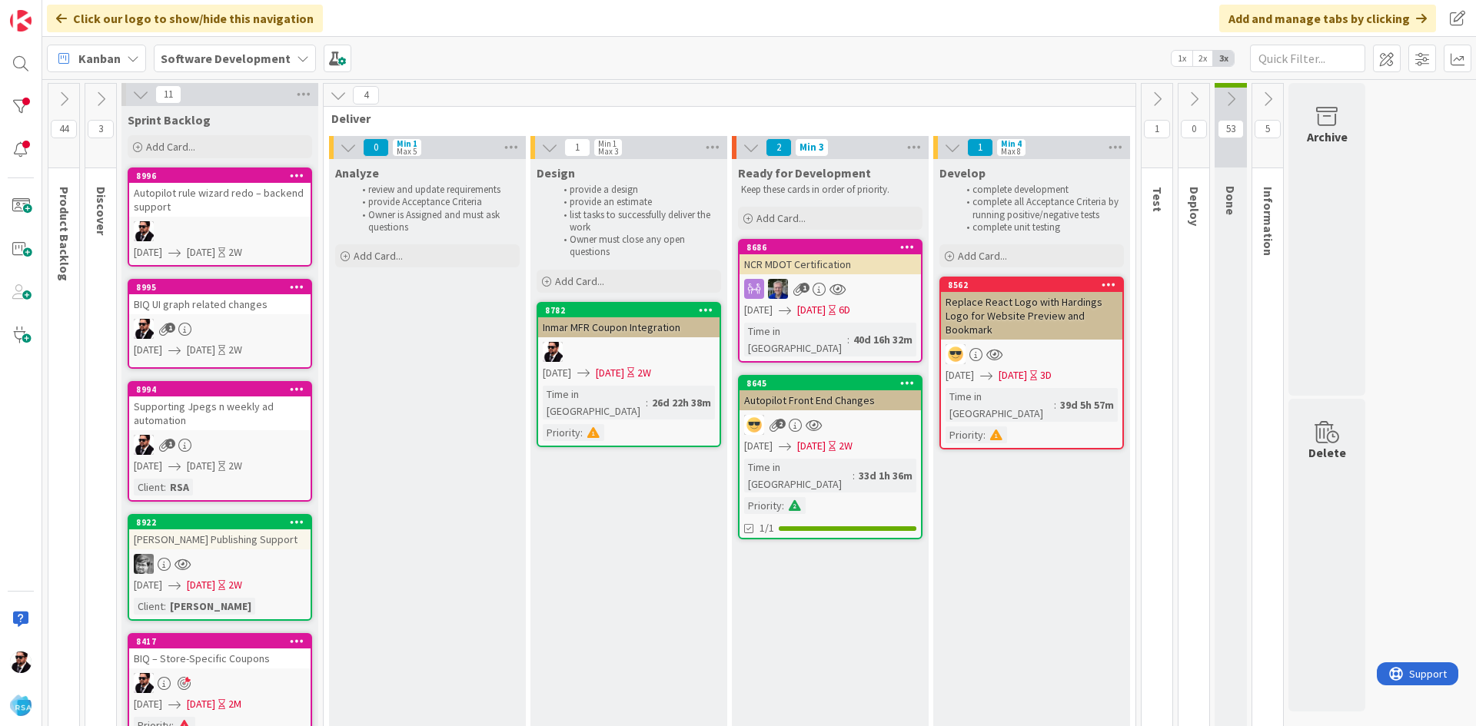
click at [1162, 107] on icon at bounding box center [1156, 99] width 17 height 17
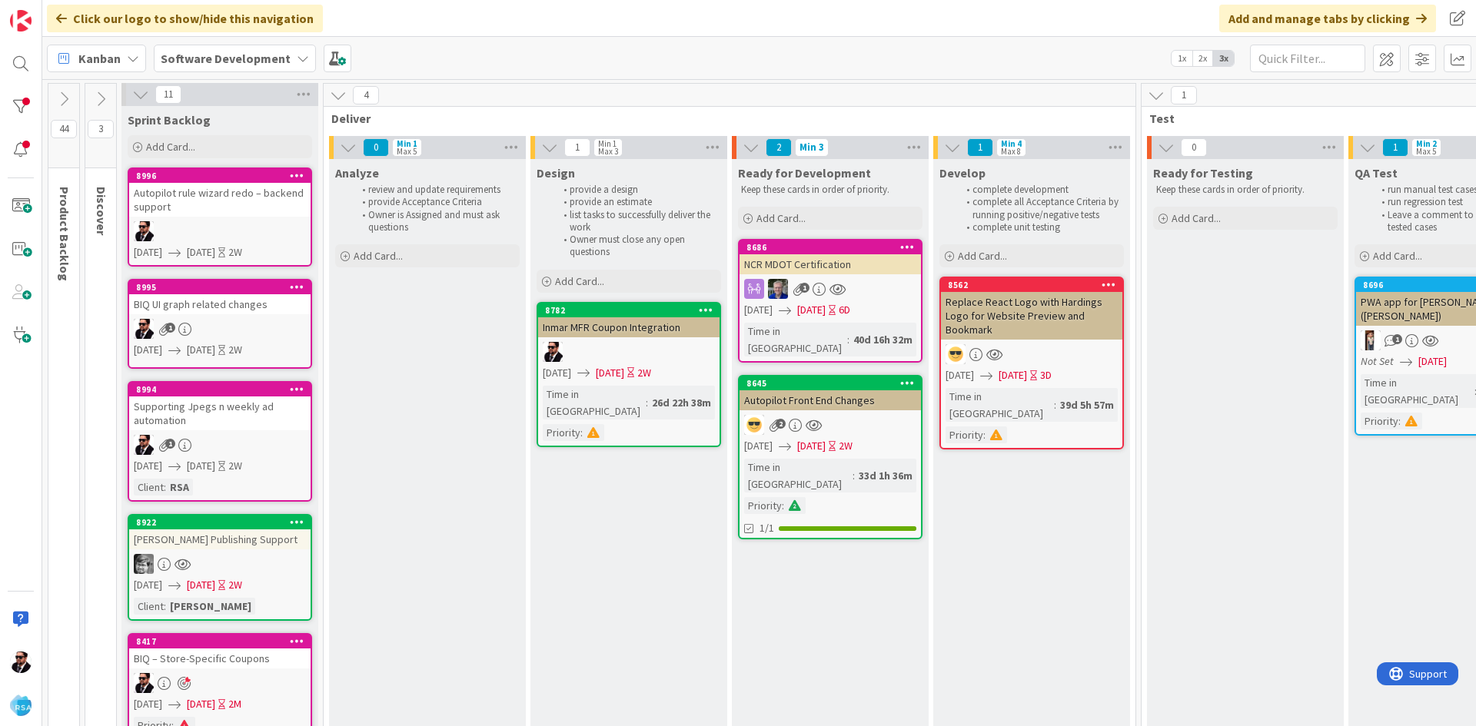
click at [1160, 102] on icon at bounding box center [1156, 95] width 17 height 17
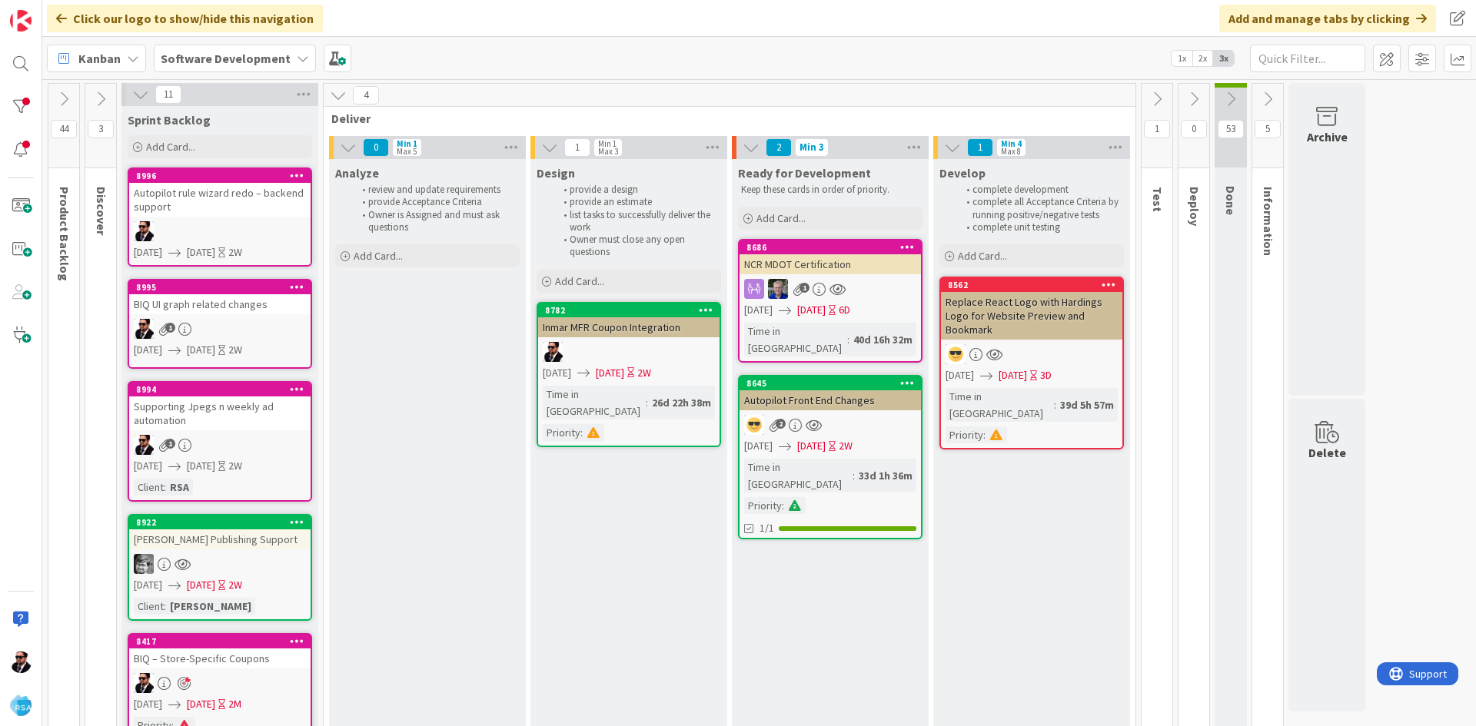
click at [1195, 98] on icon at bounding box center [1193, 99] width 17 height 17
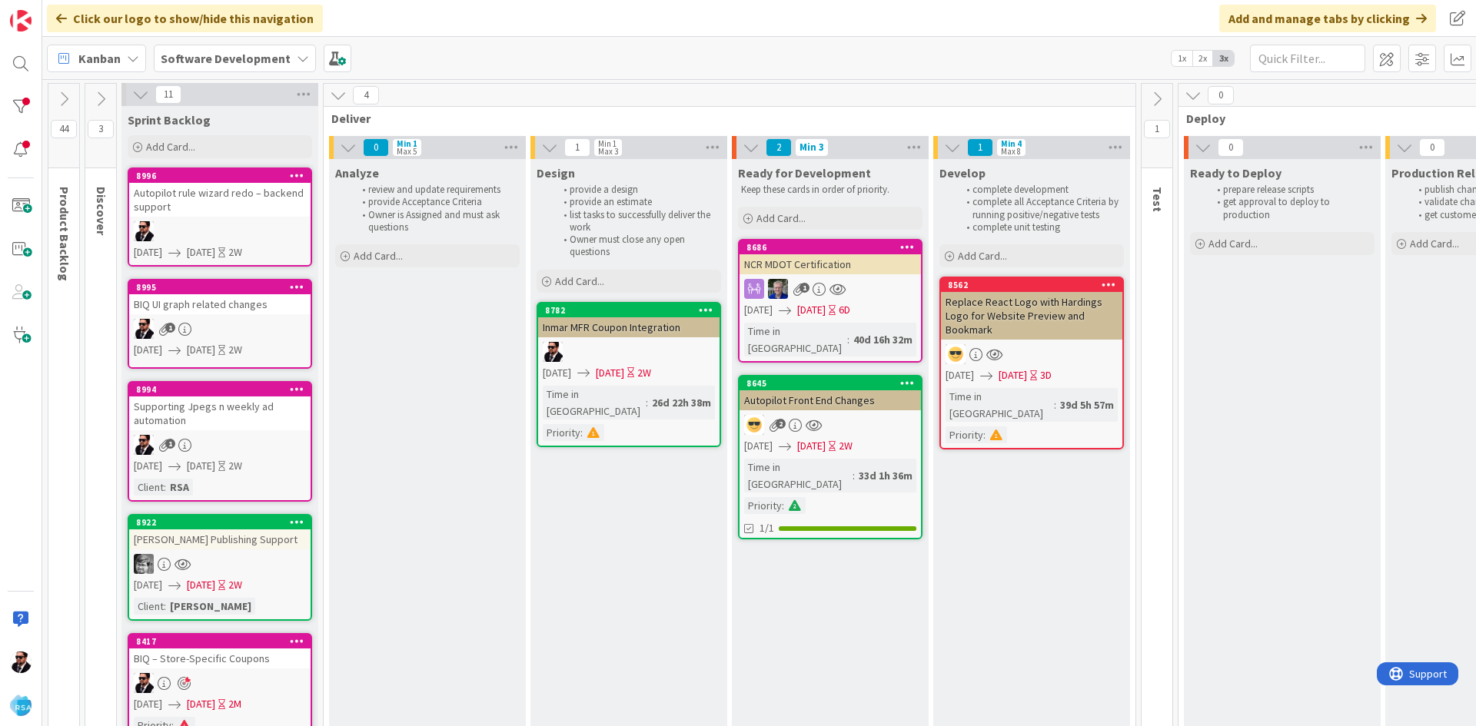
click at [1195, 98] on icon at bounding box center [1193, 95] width 17 height 17
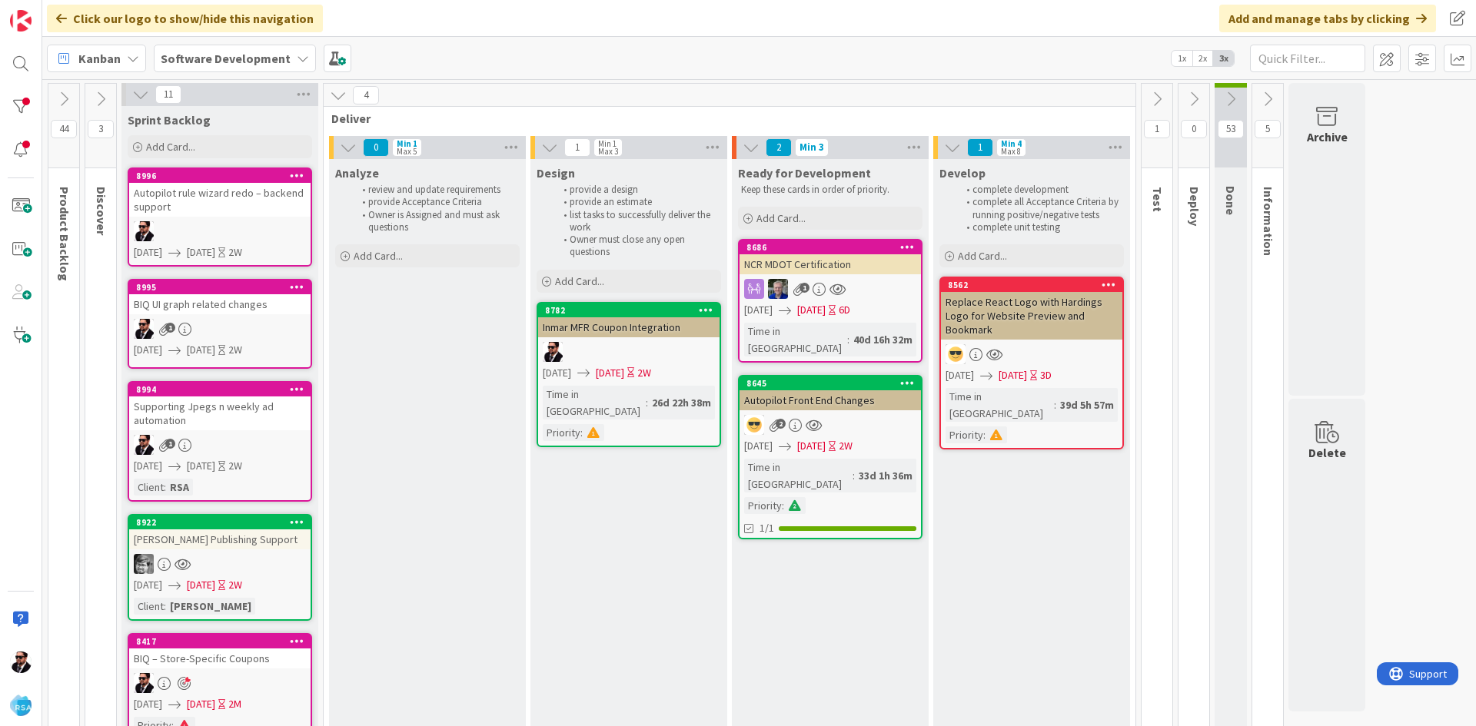
click at [981, 178] on span "Develop" at bounding box center [962, 172] width 46 height 15
click at [966, 178] on span "Develop" at bounding box center [962, 172] width 46 height 15
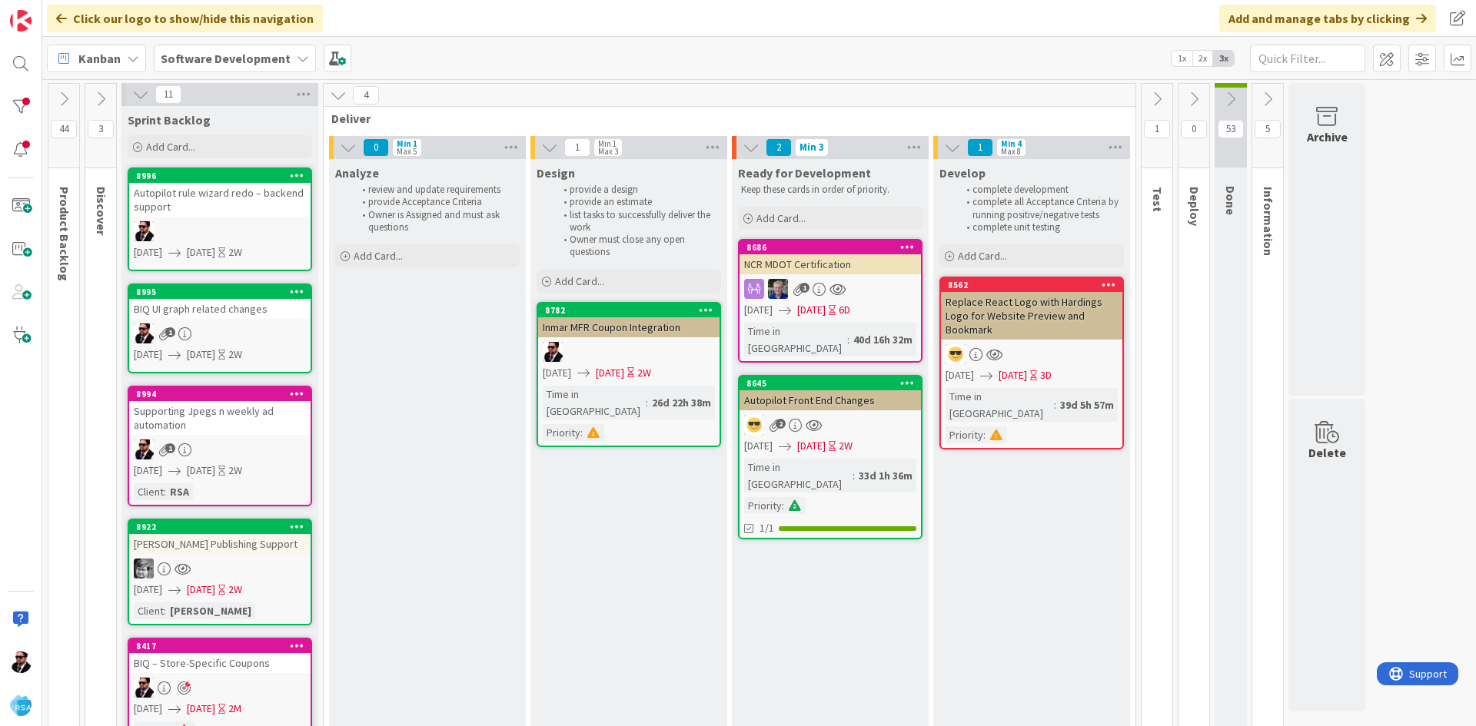
click at [342, 95] on icon at bounding box center [338, 95] width 17 height 17
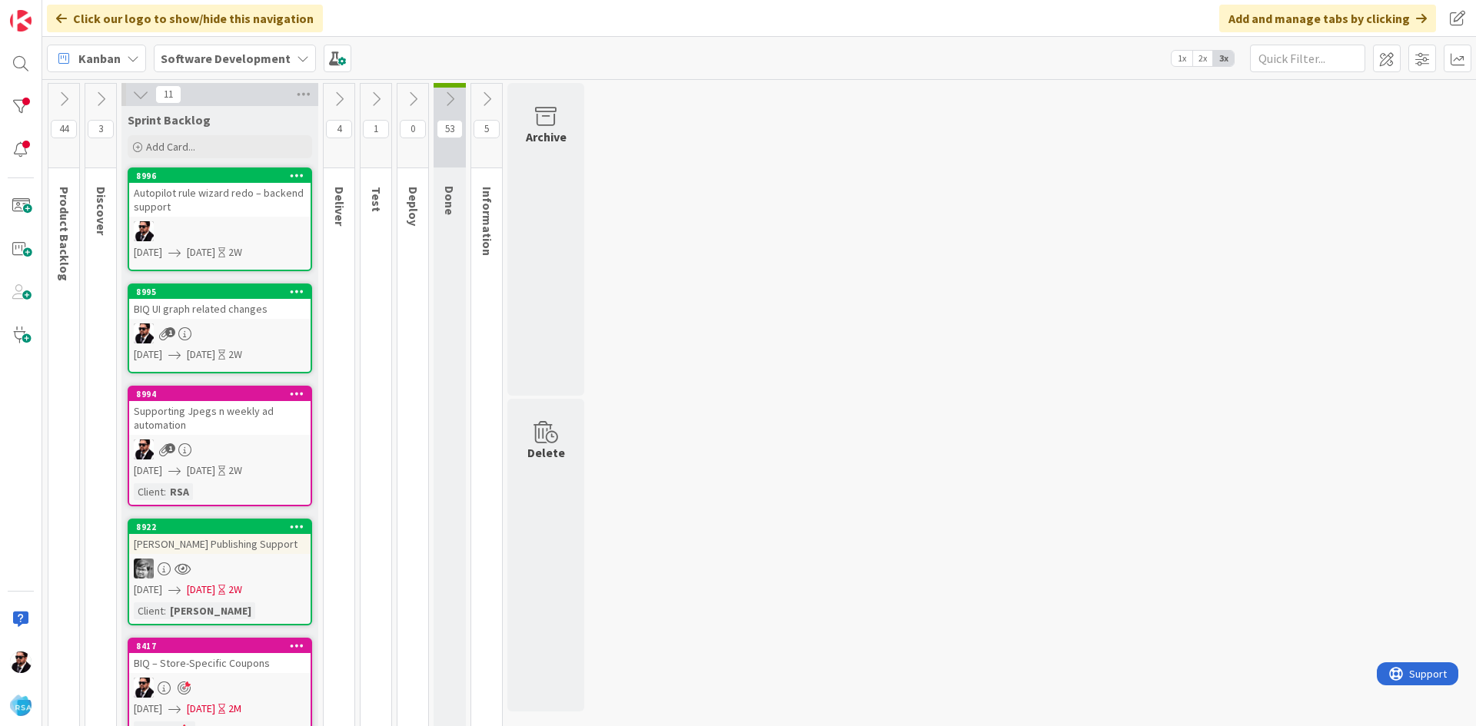
click at [141, 100] on icon at bounding box center [140, 94] width 17 height 17
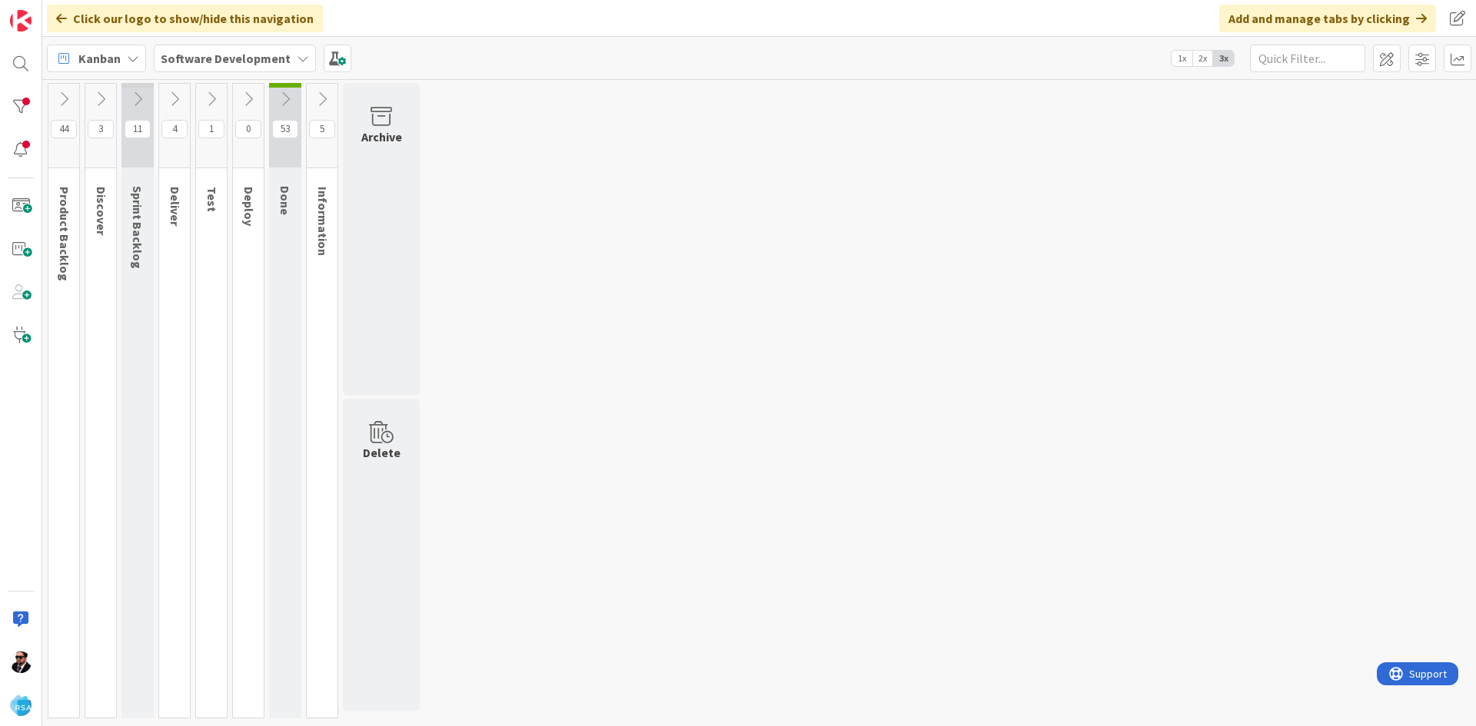
click at [140, 99] on icon at bounding box center [137, 99] width 17 height 17
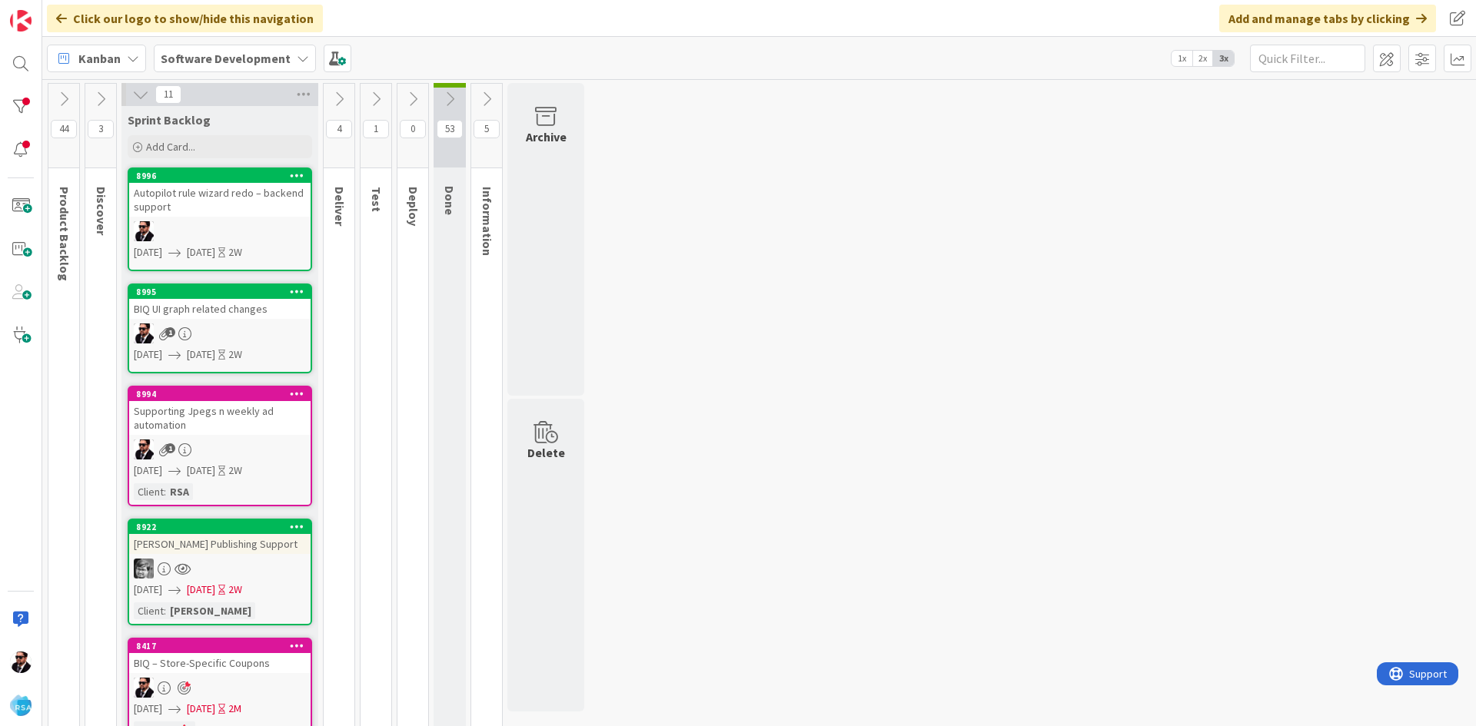
click at [335, 95] on icon at bounding box center [339, 99] width 17 height 17
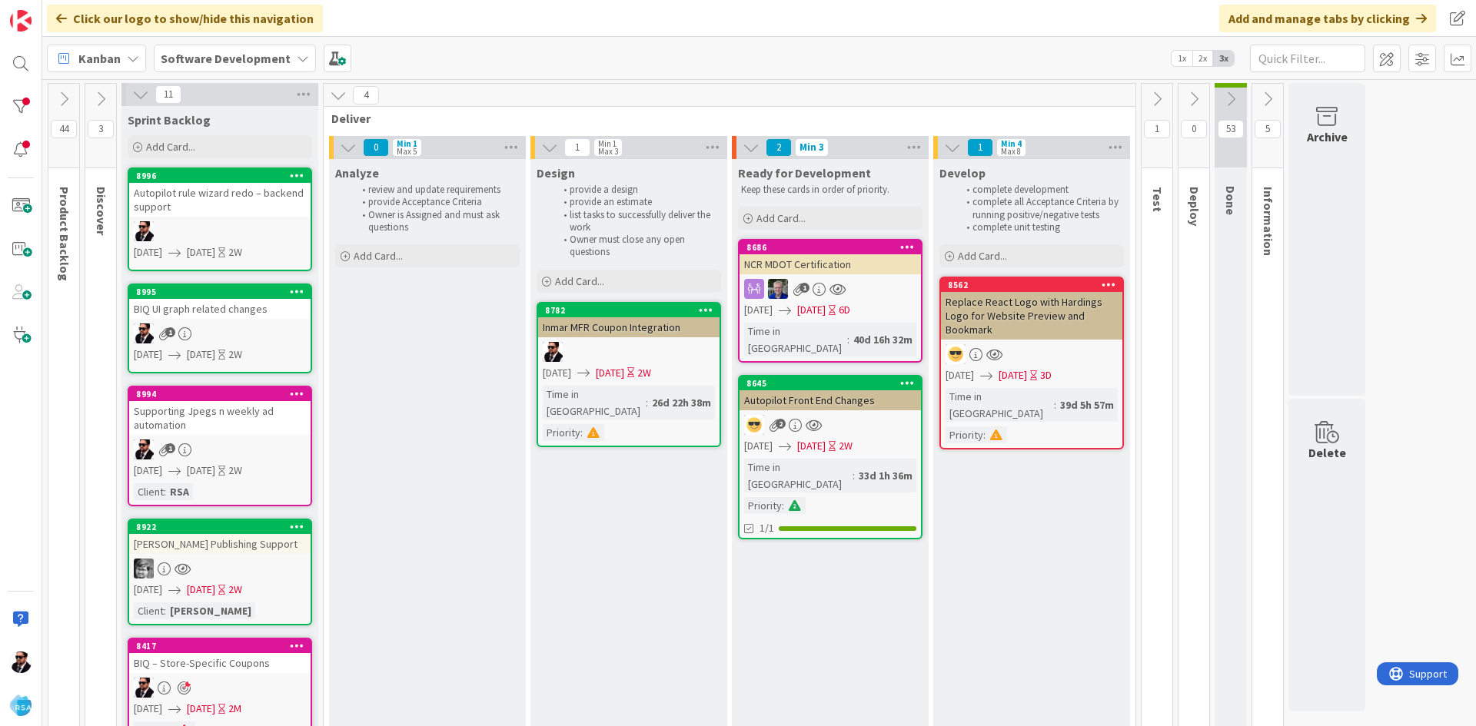
click at [137, 93] on icon at bounding box center [140, 94] width 17 height 17
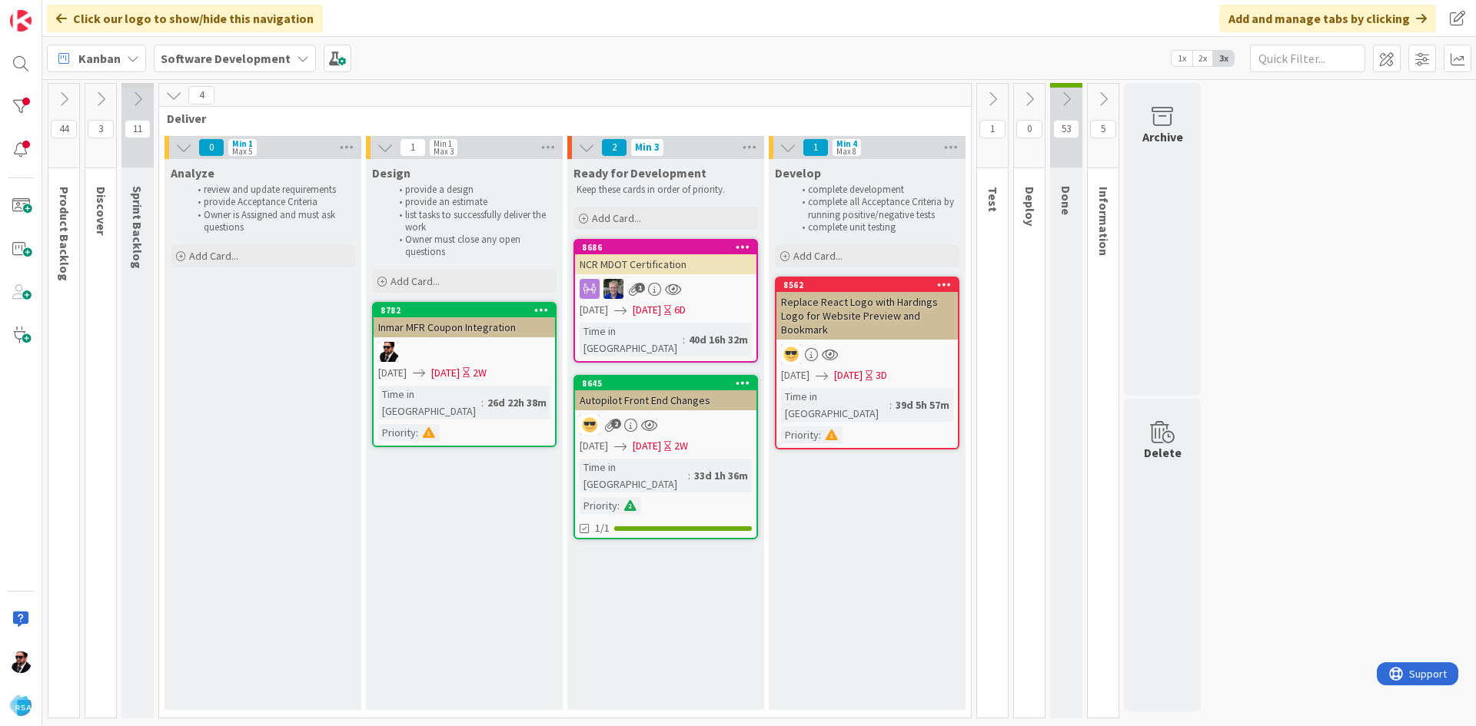
click at [137, 93] on icon at bounding box center [137, 99] width 17 height 17
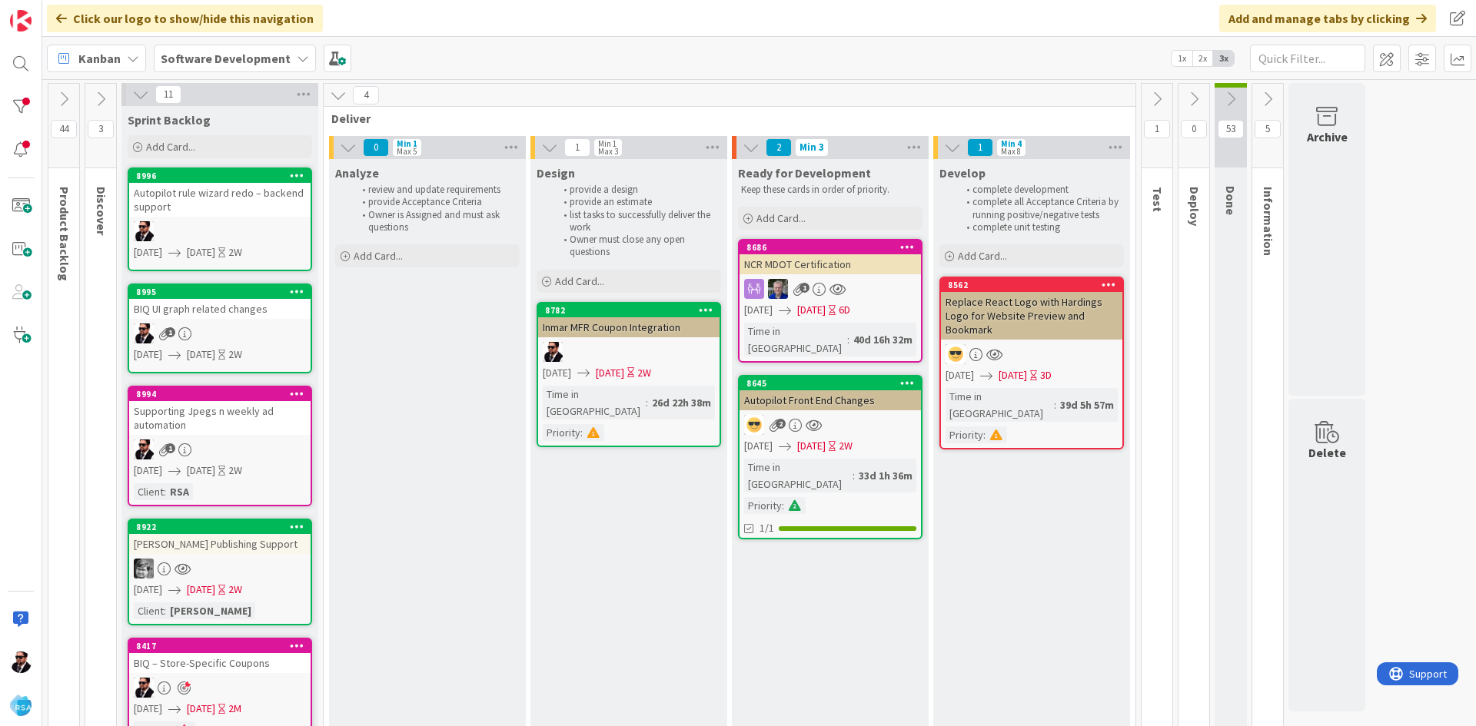
click at [338, 101] on icon at bounding box center [338, 95] width 17 height 17
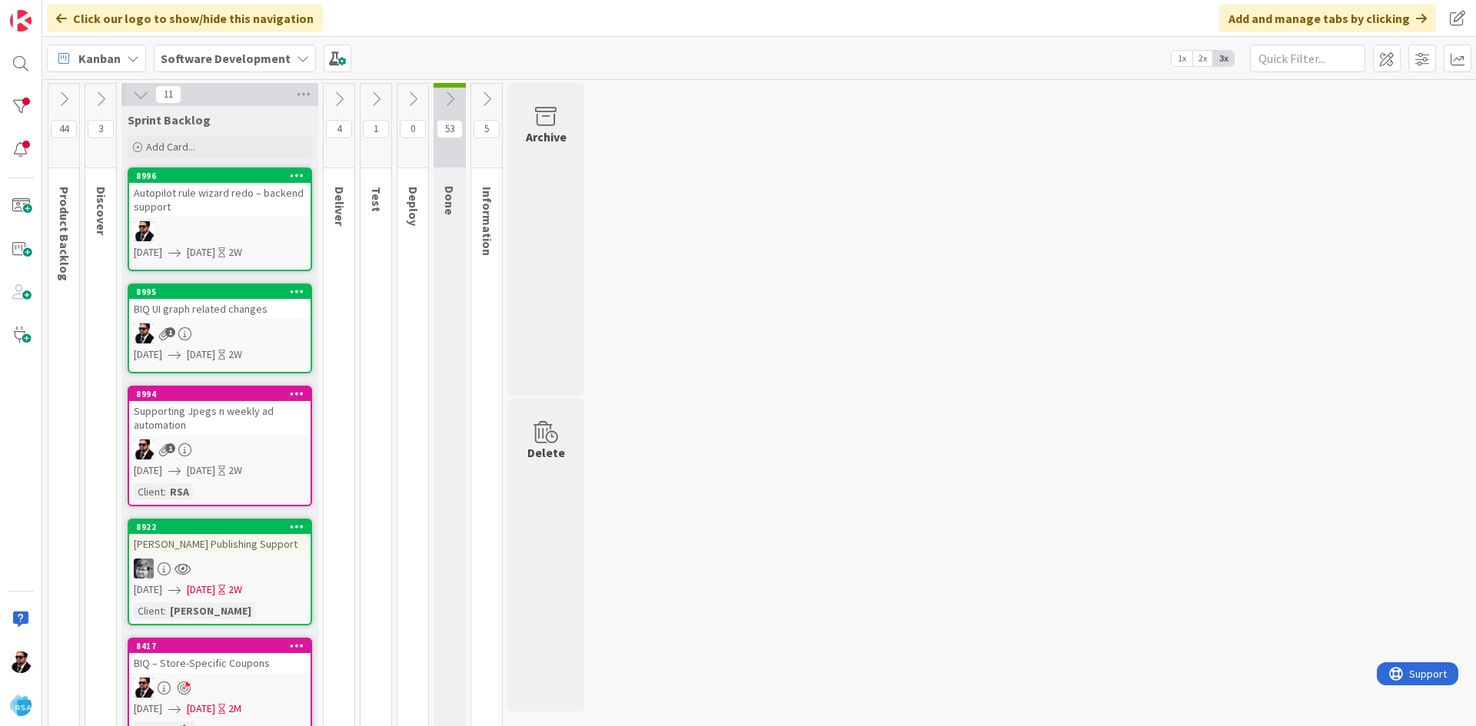
click at [338, 101] on icon at bounding box center [339, 99] width 17 height 17
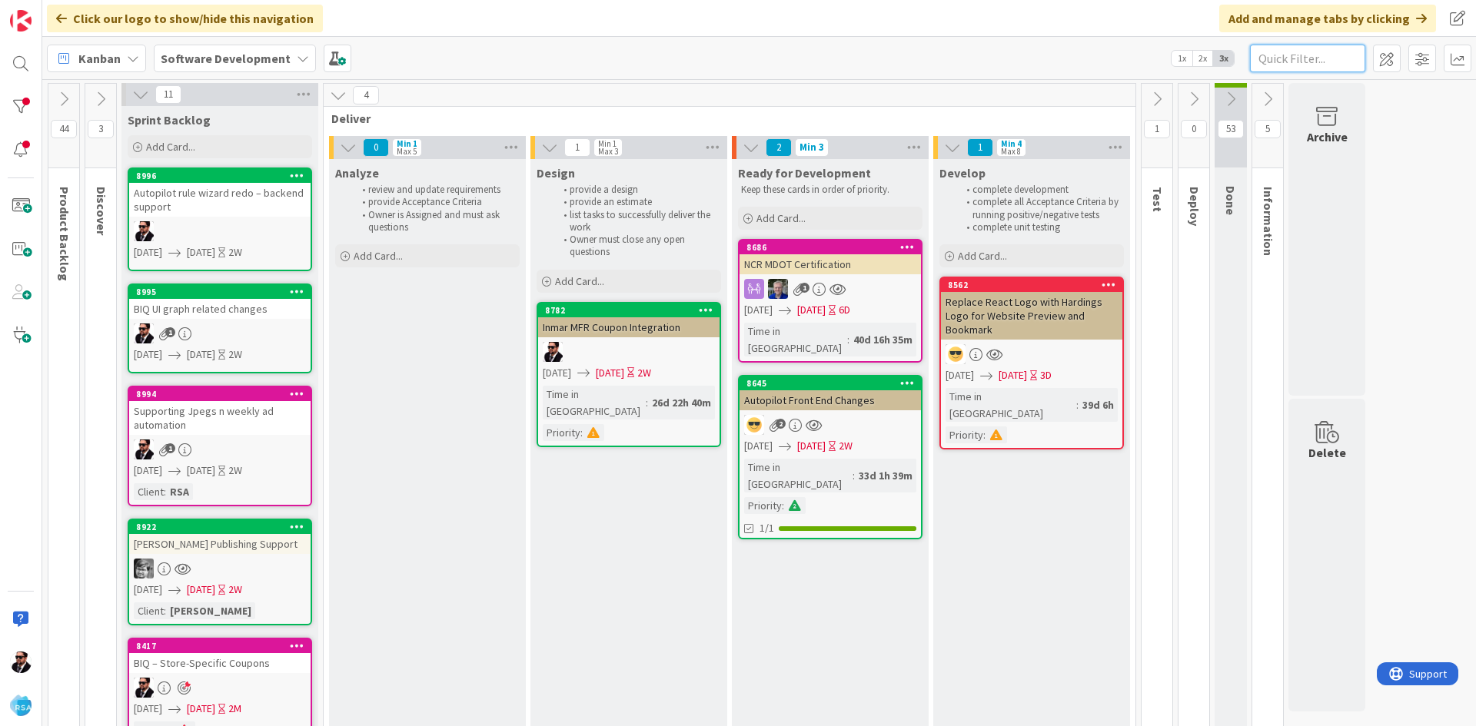
click at [1306, 51] on input "text" at bounding box center [1307, 59] width 115 height 28
type input "8974"
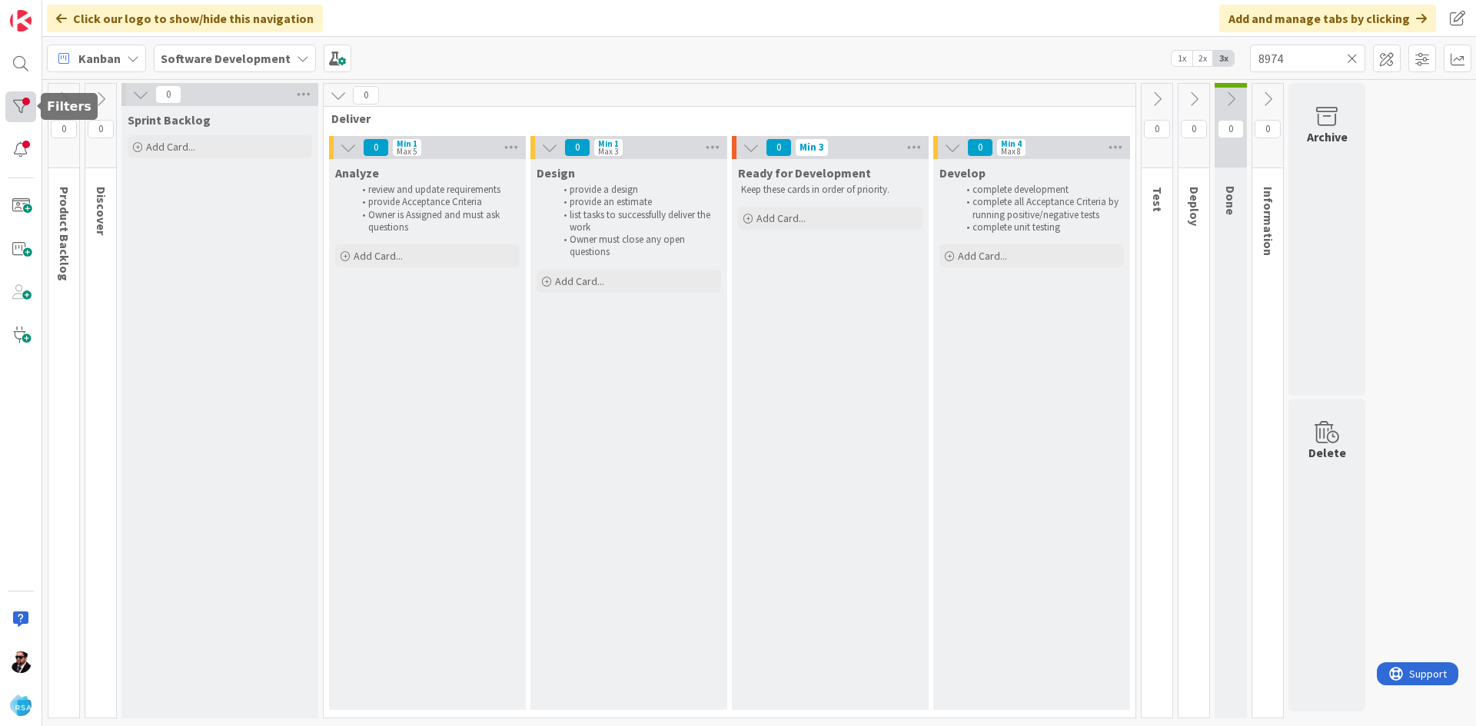
click at [15, 117] on div at bounding box center [20, 106] width 31 height 31
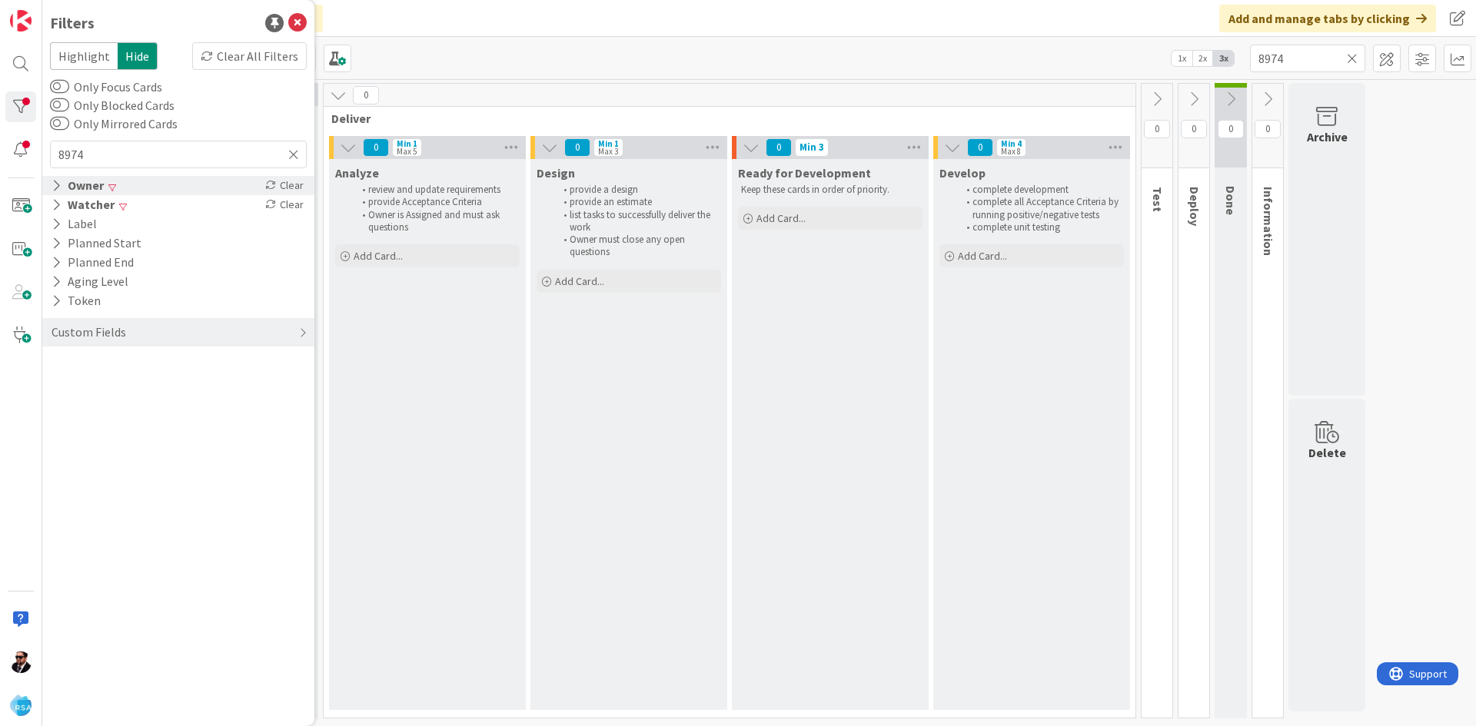
click at [282, 180] on div "Clear" at bounding box center [284, 185] width 45 height 19
click at [289, 199] on div "Clear" at bounding box center [284, 204] width 45 height 19
click at [1327, 62] on input "8974" at bounding box center [1307, 59] width 115 height 28
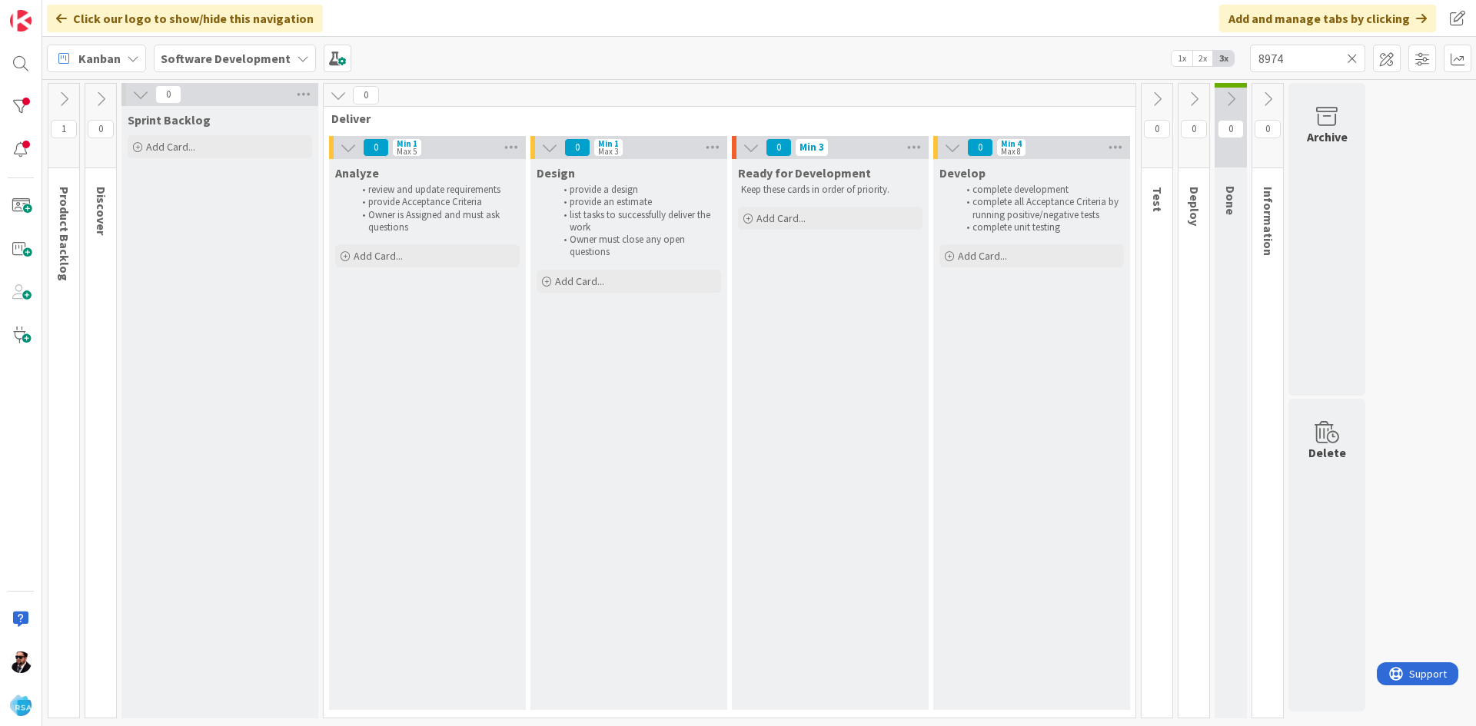
click at [72, 101] on button at bounding box center [63, 99] width 31 height 23
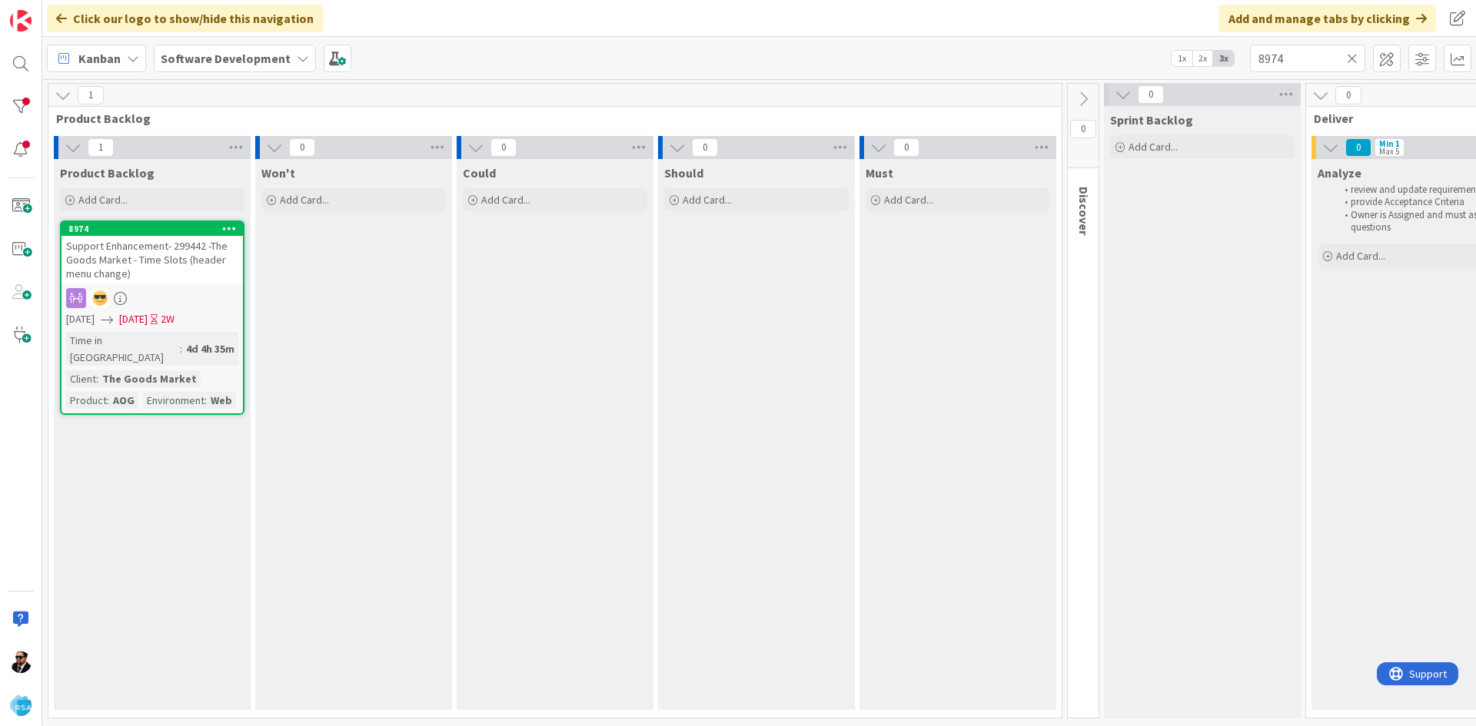
click at [175, 264] on span "Support Enhancement- 299442 -The Goods Market - Time Slots (header menu change)" at bounding box center [146, 260] width 161 height 42
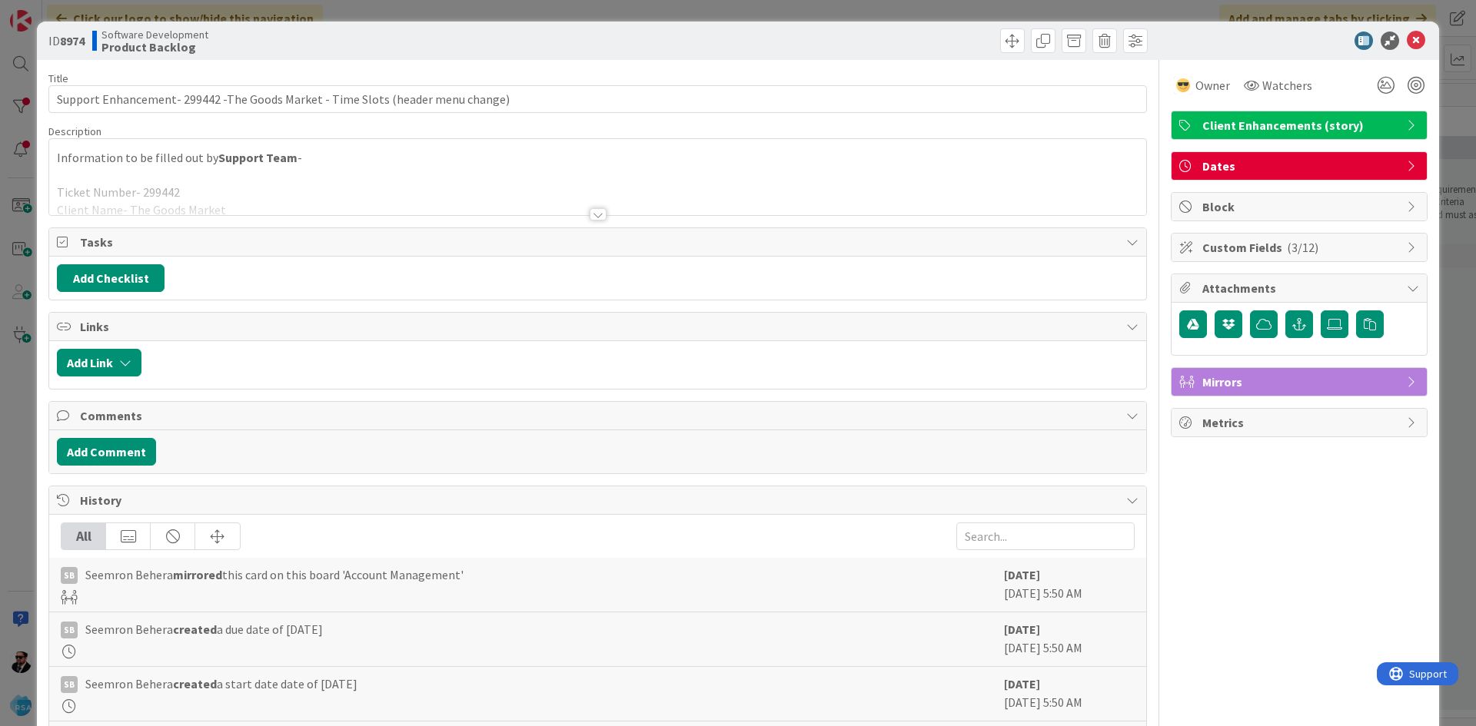
click at [593, 216] on div at bounding box center [598, 214] width 17 height 12
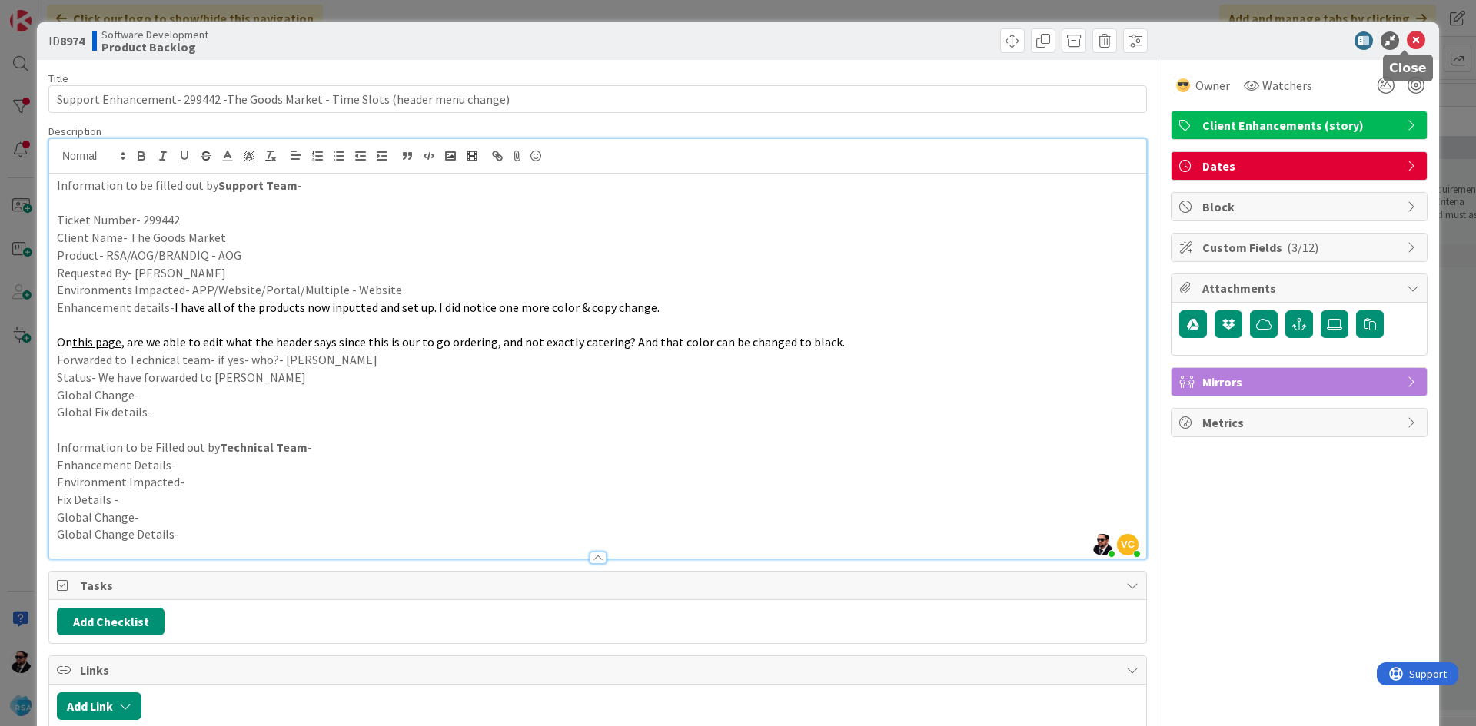
click at [1407, 45] on icon at bounding box center [1416, 41] width 18 height 18
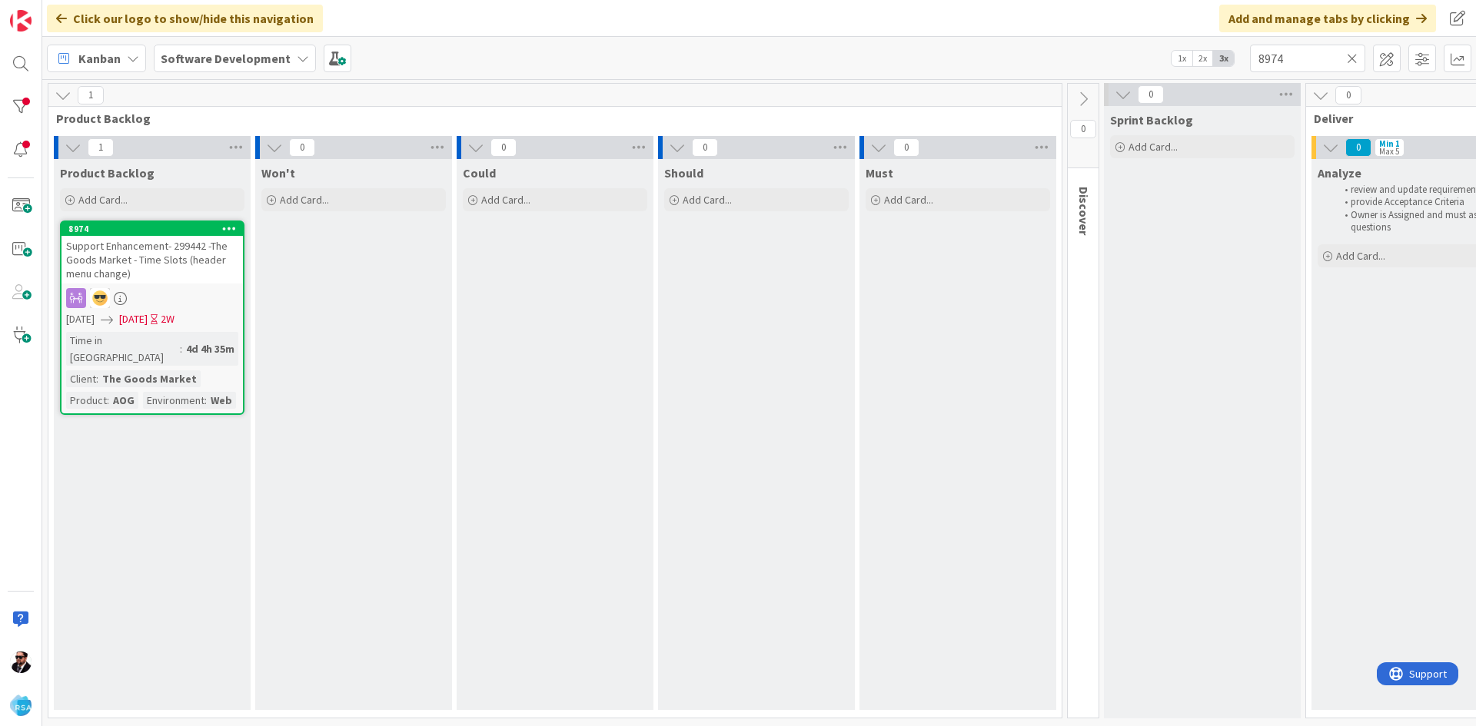
click at [1351, 58] on icon at bounding box center [1352, 59] width 11 height 14
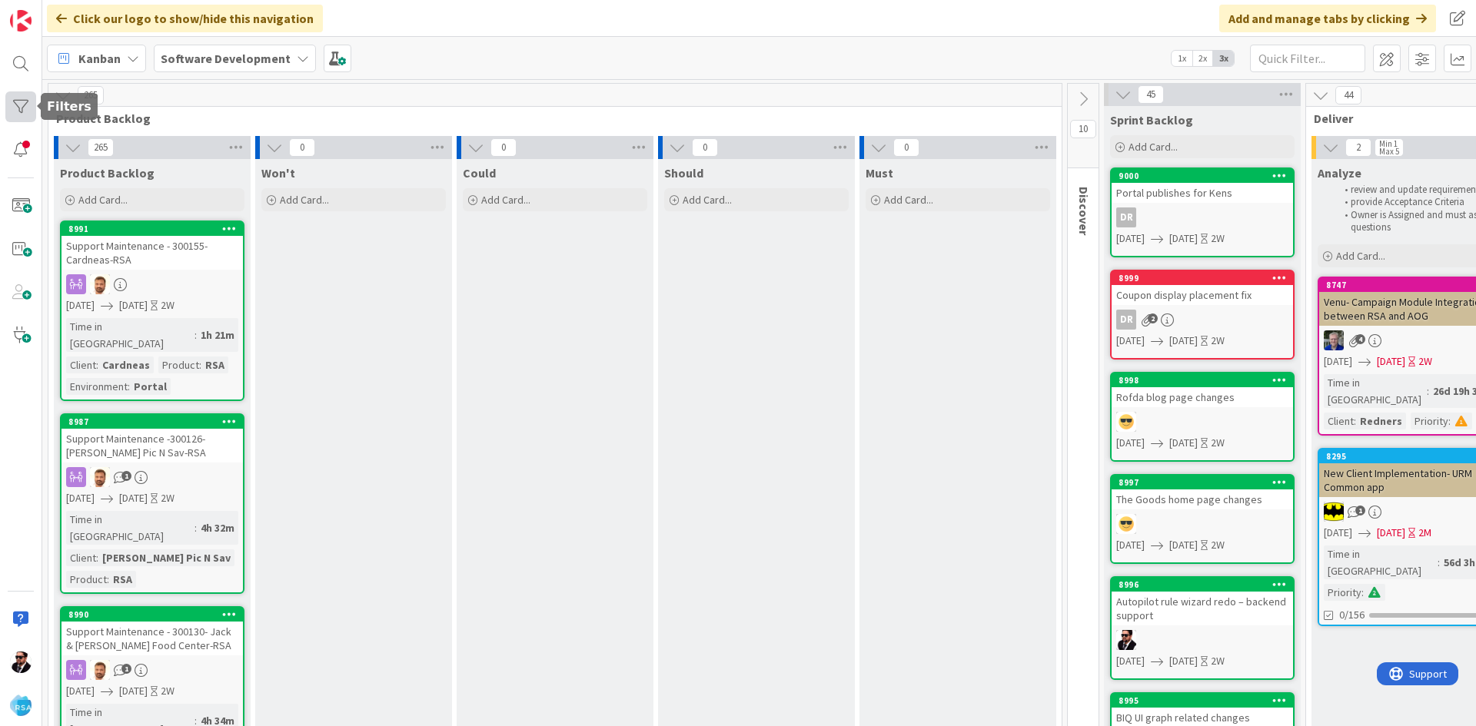
click at [27, 115] on div at bounding box center [20, 106] width 31 height 31
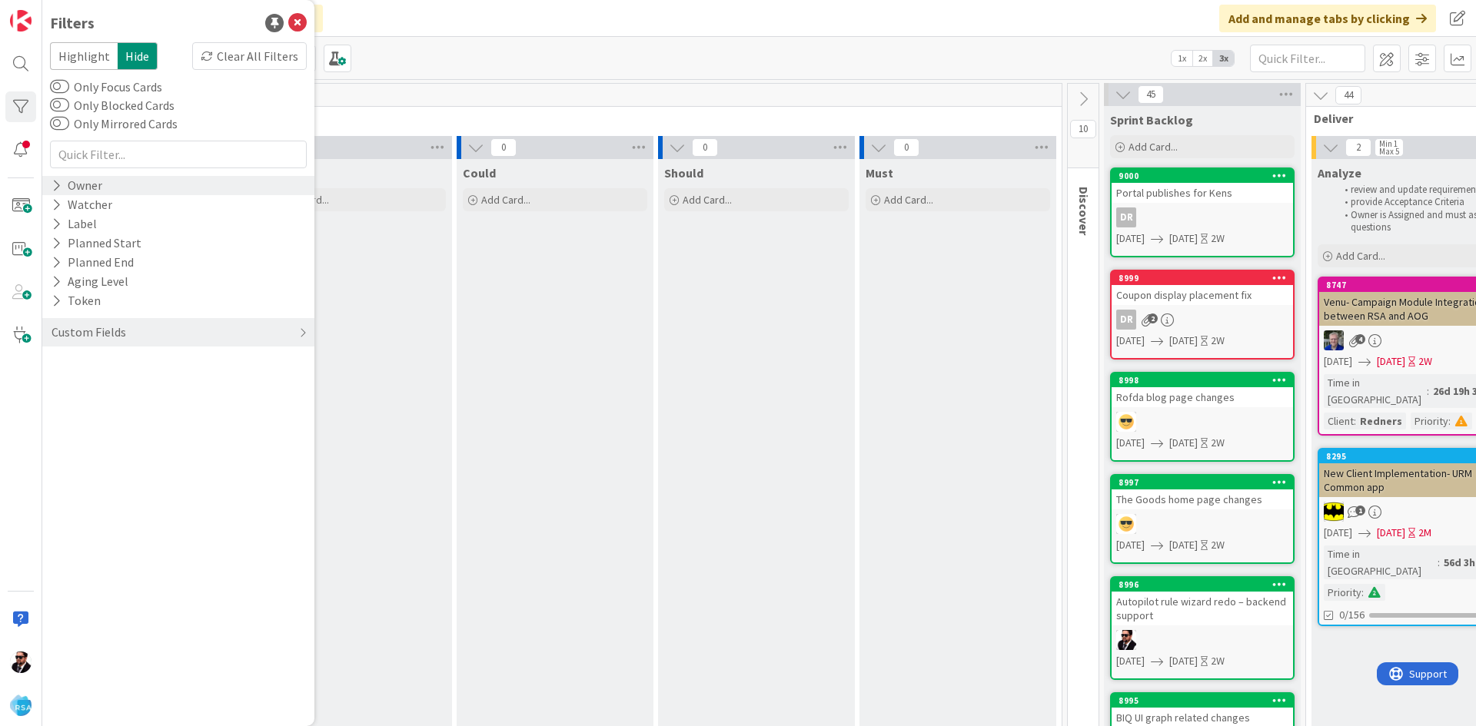
click at [93, 187] on div "Owner" at bounding box center [77, 185] width 54 height 19
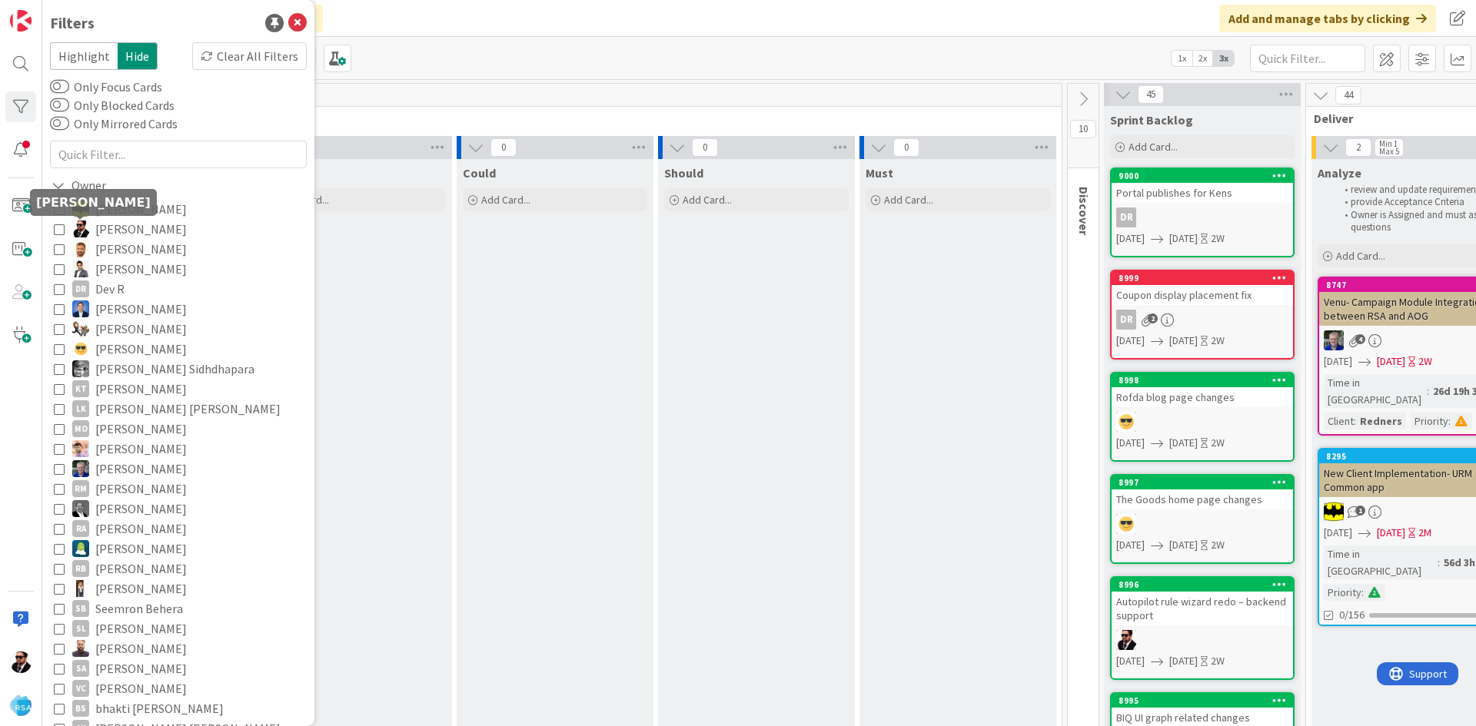
click at [81, 228] on img at bounding box center [80, 229] width 17 height 17
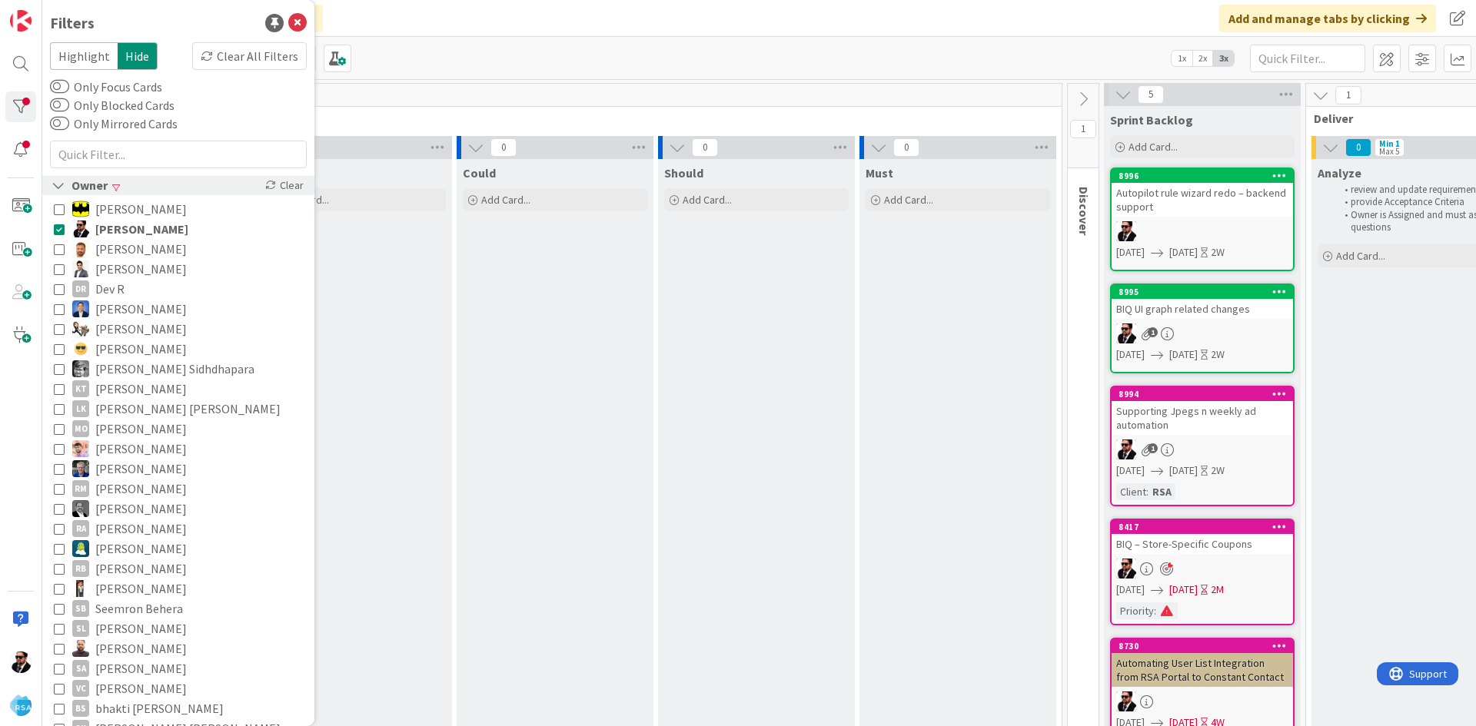
click at [51, 184] on div "Owner" at bounding box center [79, 185] width 59 height 19
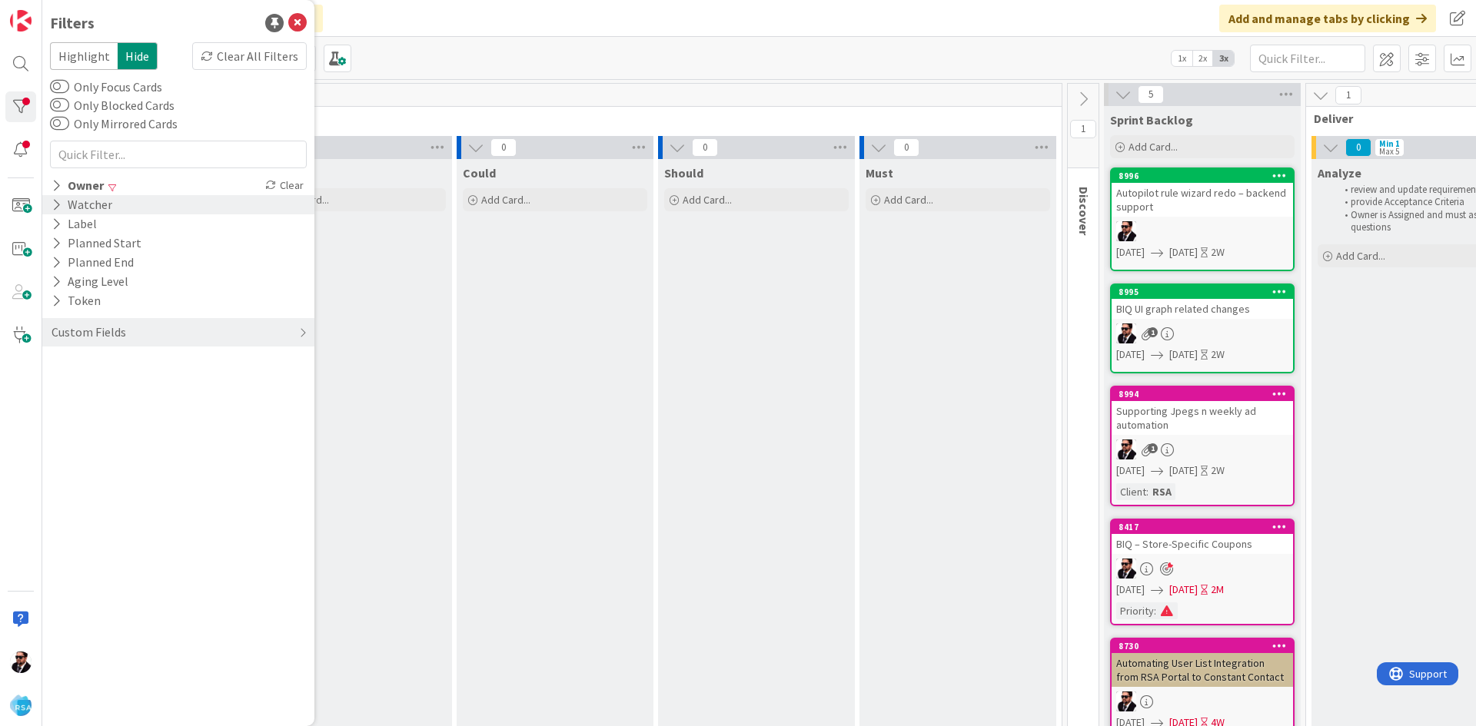
click at [62, 201] on div "Watcher" at bounding box center [82, 204] width 64 height 19
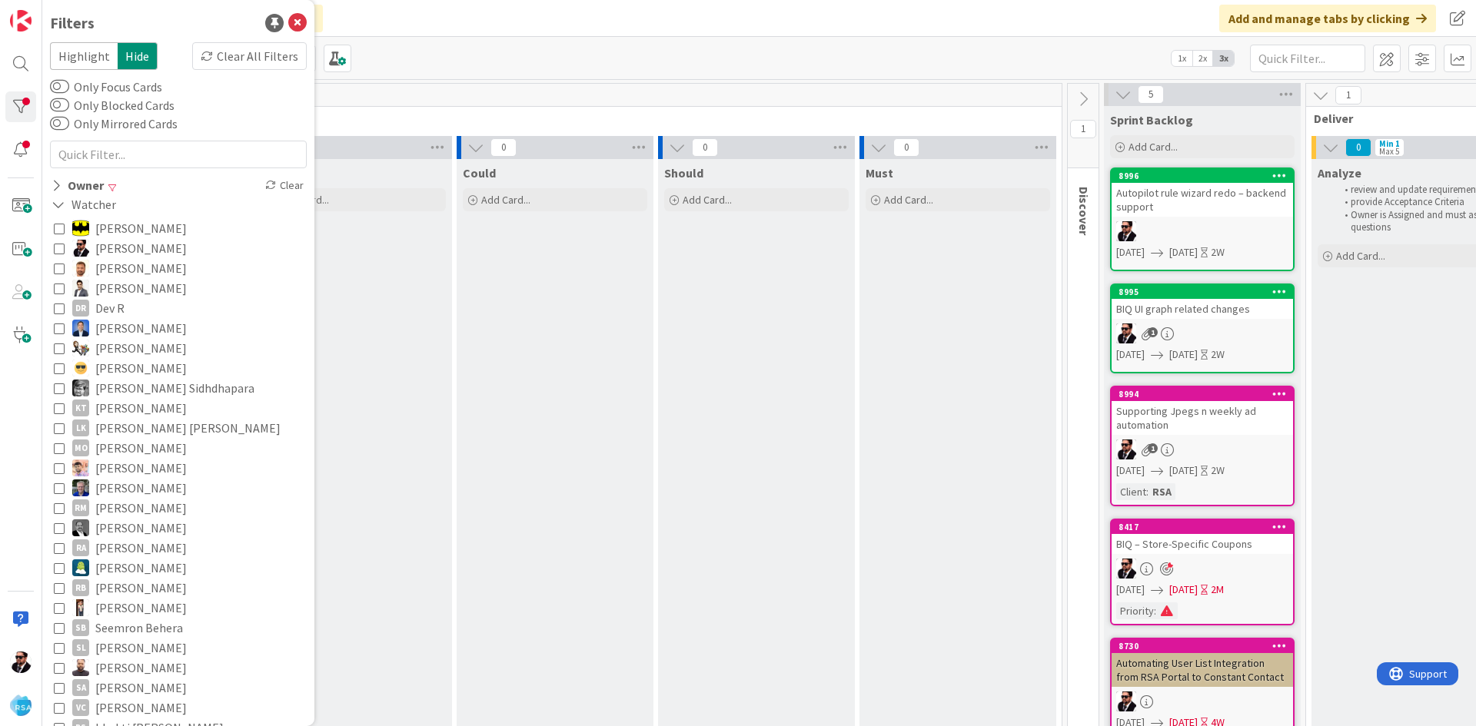
click at [67, 246] on button "[PERSON_NAME]" at bounding box center [178, 248] width 249 height 20
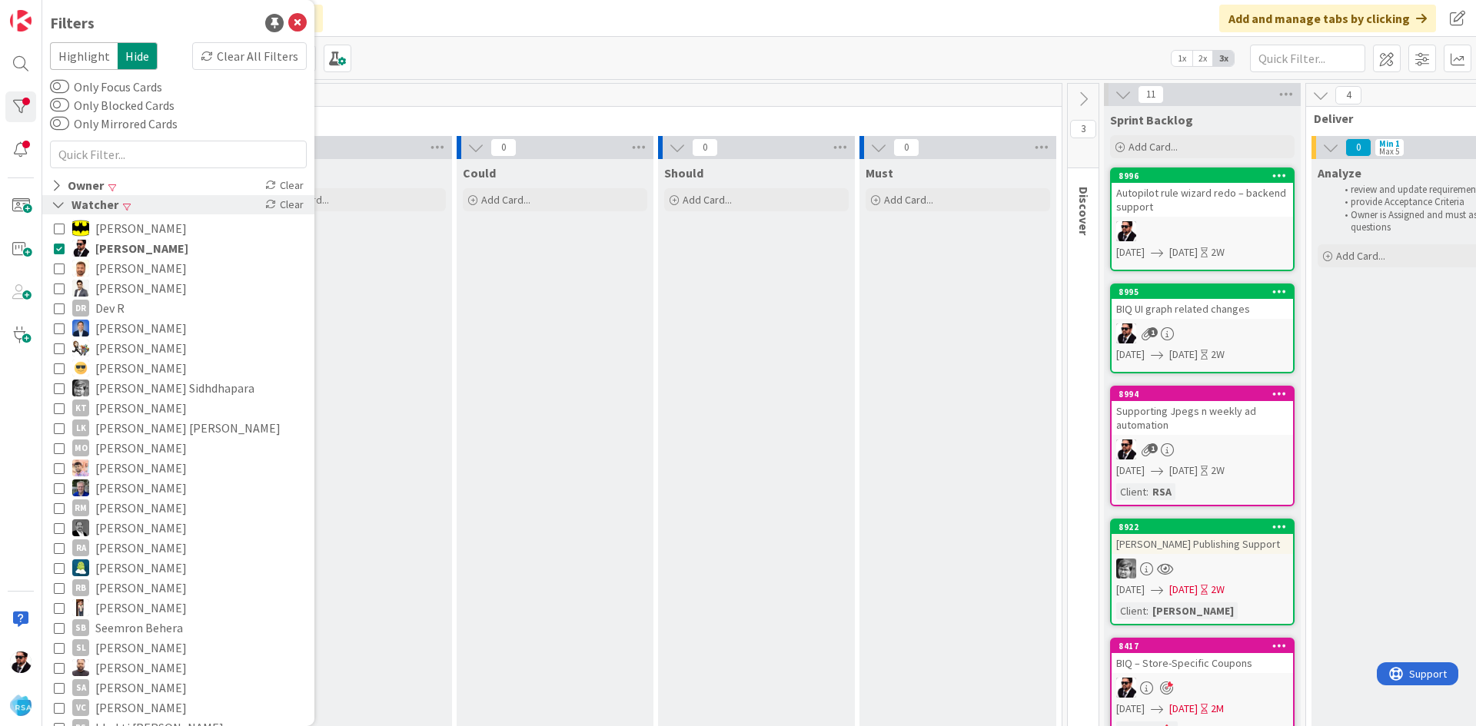
click at [59, 204] on icon at bounding box center [59, 204] width 14 height 13
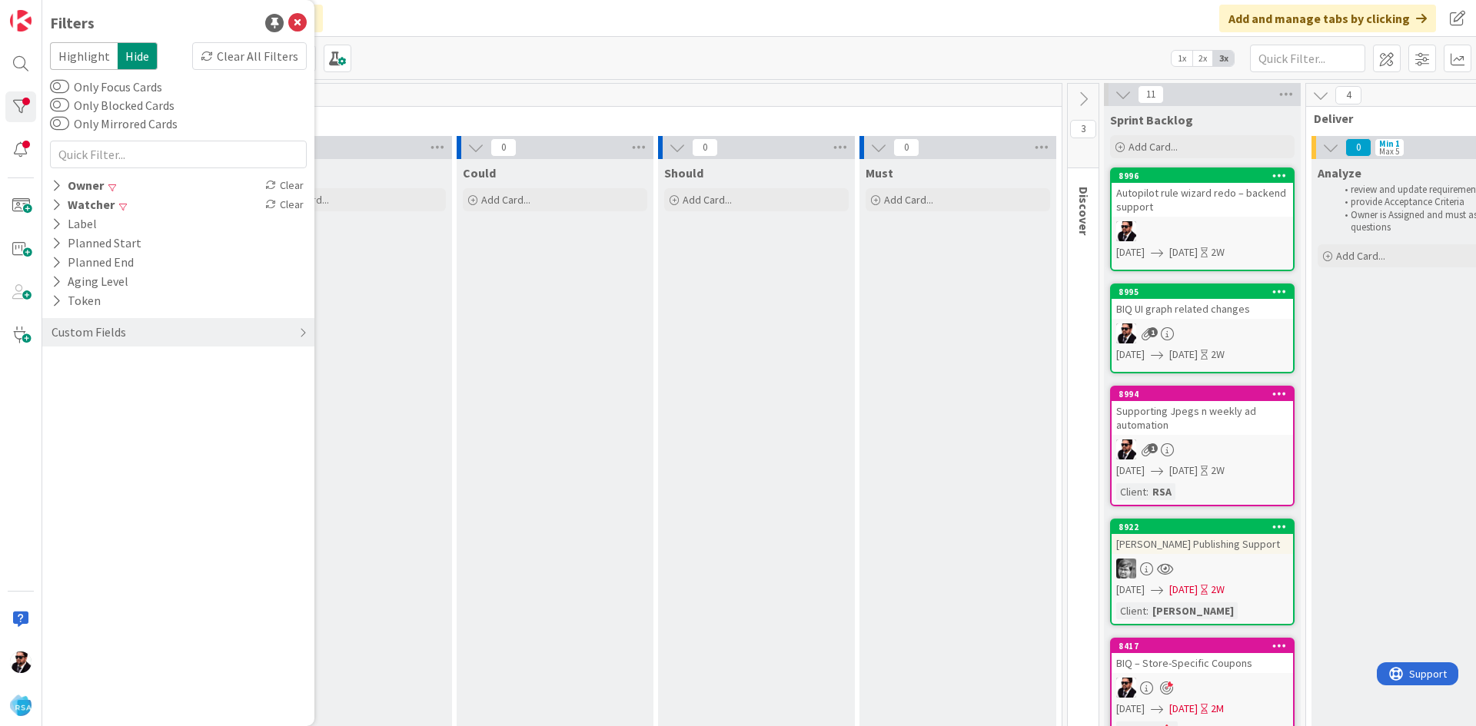
click at [925, 33] on div "Click our logo to show/hide this navigation Add and manage tabs by clicking" at bounding box center [759, 18] width 1434 height 37
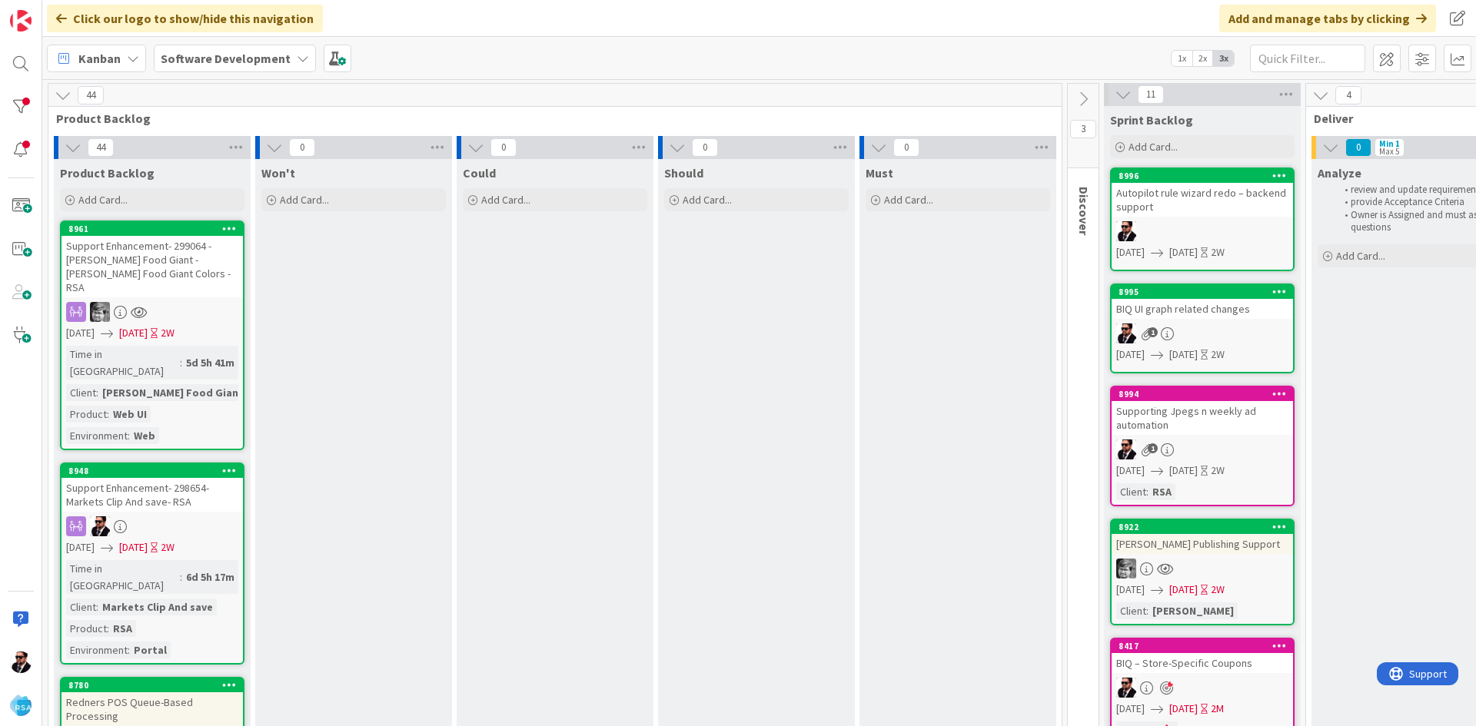
click at [65, 98] on icon at bounding box center [63, 95] width 17 height 17
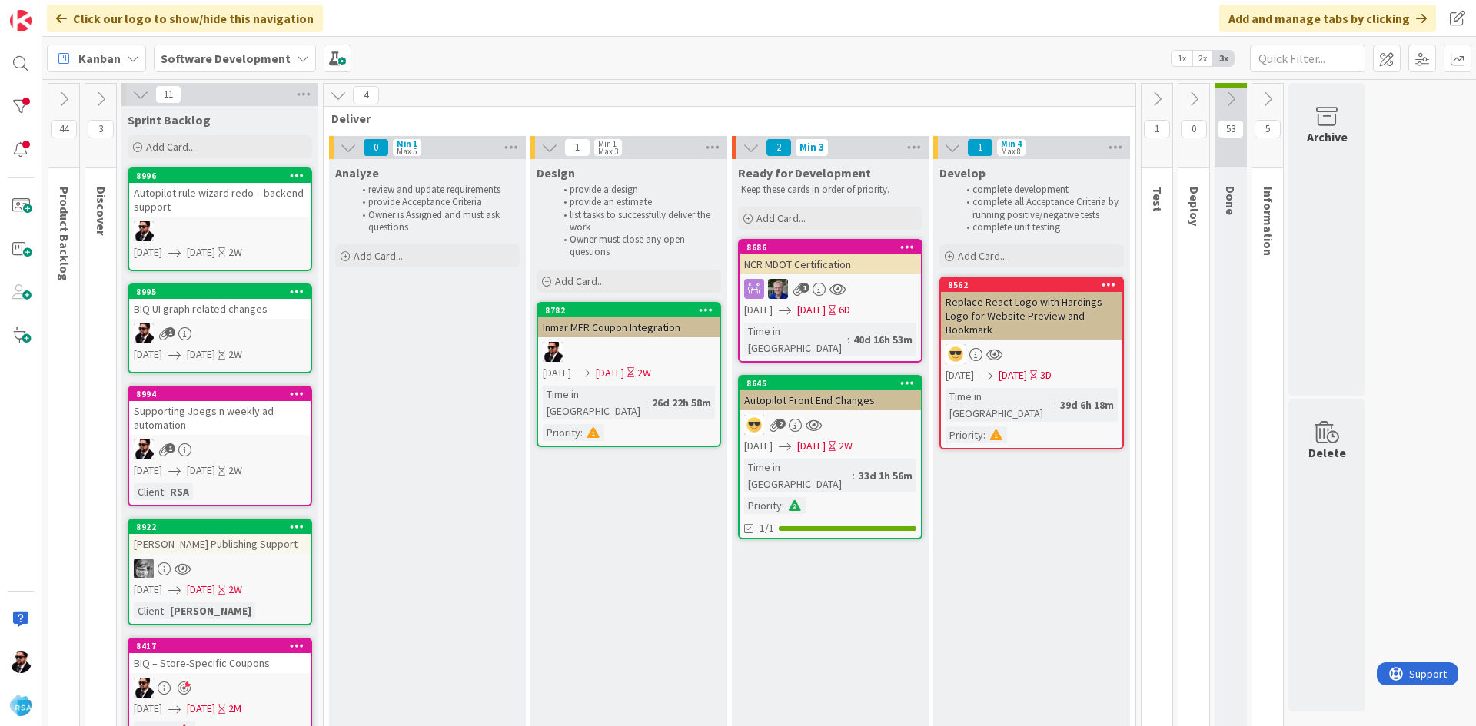
click at [1009, 124] on span "Deliver" at bounding box center [723, 118] width 785 height 15
click at [1337, 59] on input "text" at bounding box center [1307, 59] width 115 height 28
click at [1278, 58] on input "text" at bounding box center [1307, 59] width 115 height 28
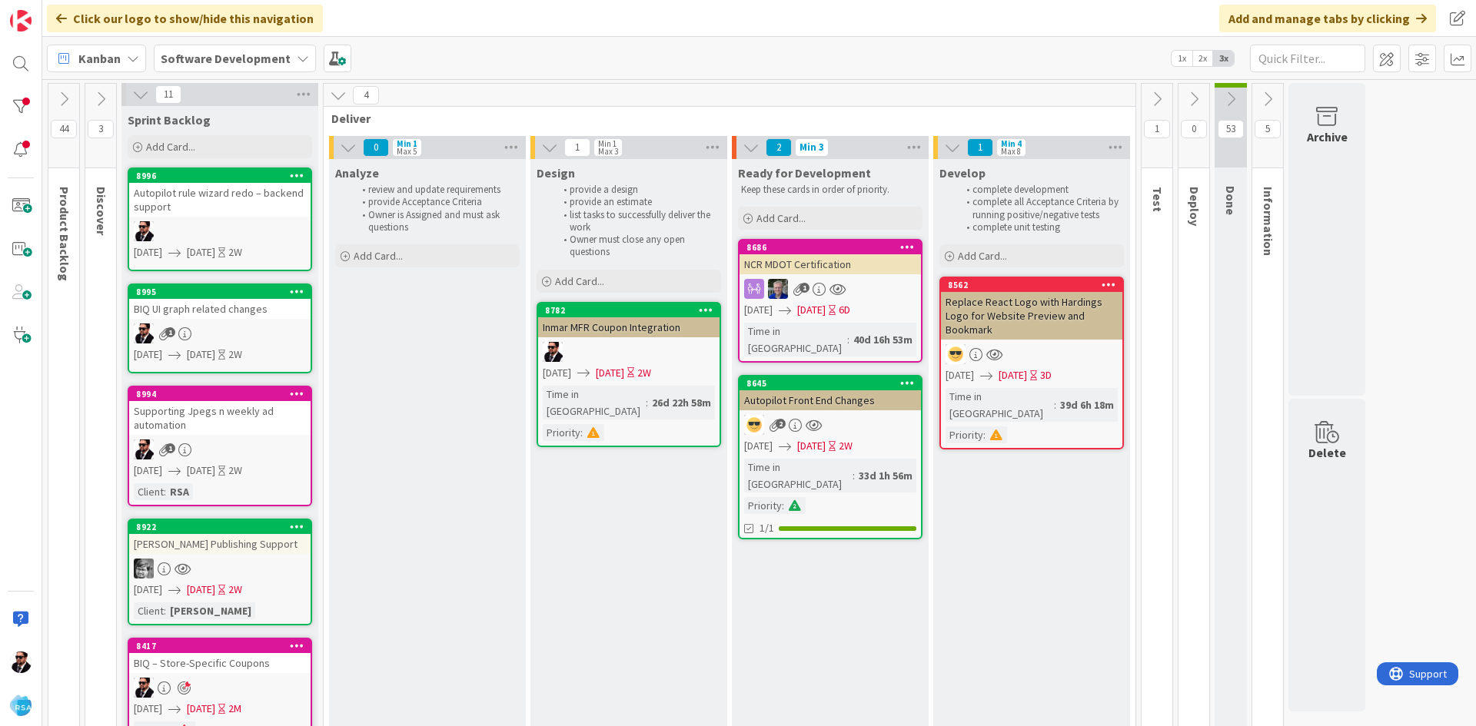
click at [341, 98] on icon at bounding box center [338, 95] width 17 height 17
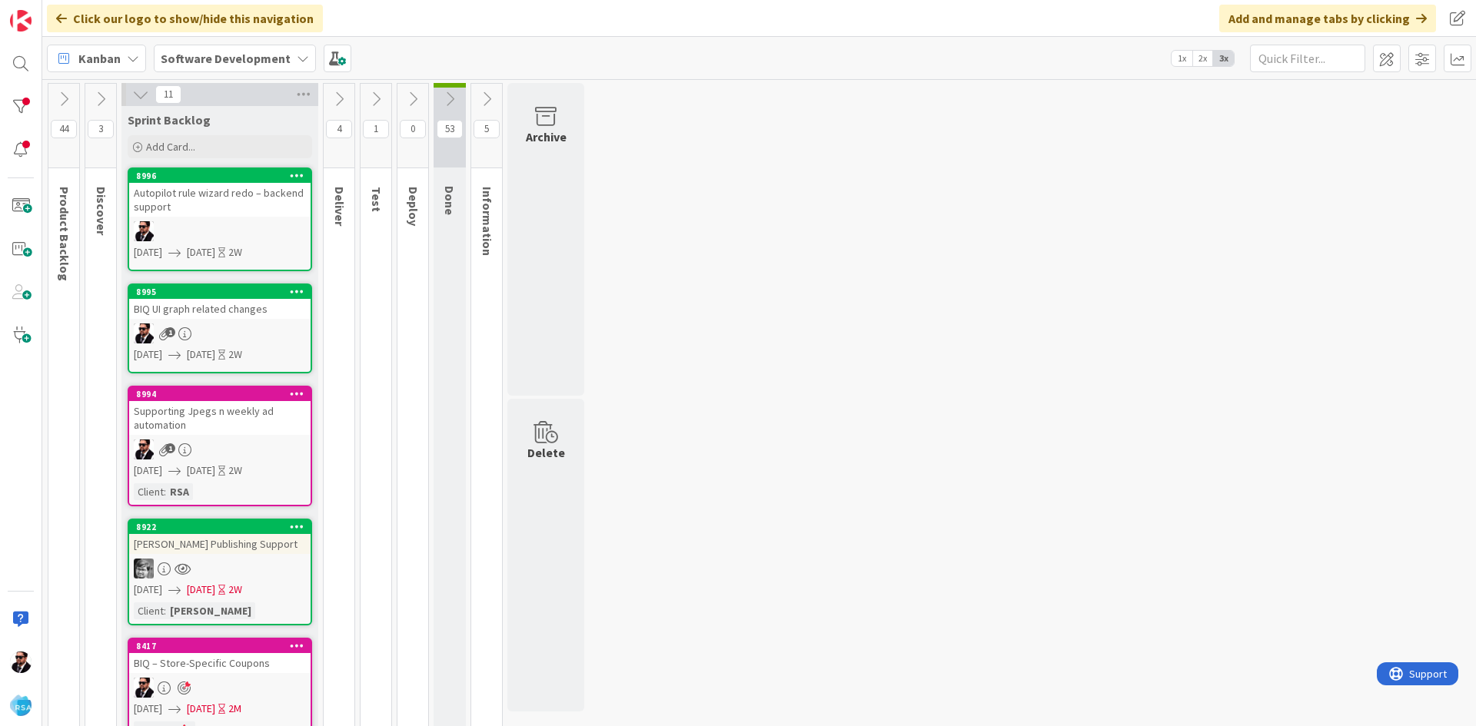
click at [141, 93] on icon at bounding box center [140, 94] width 17 height 17
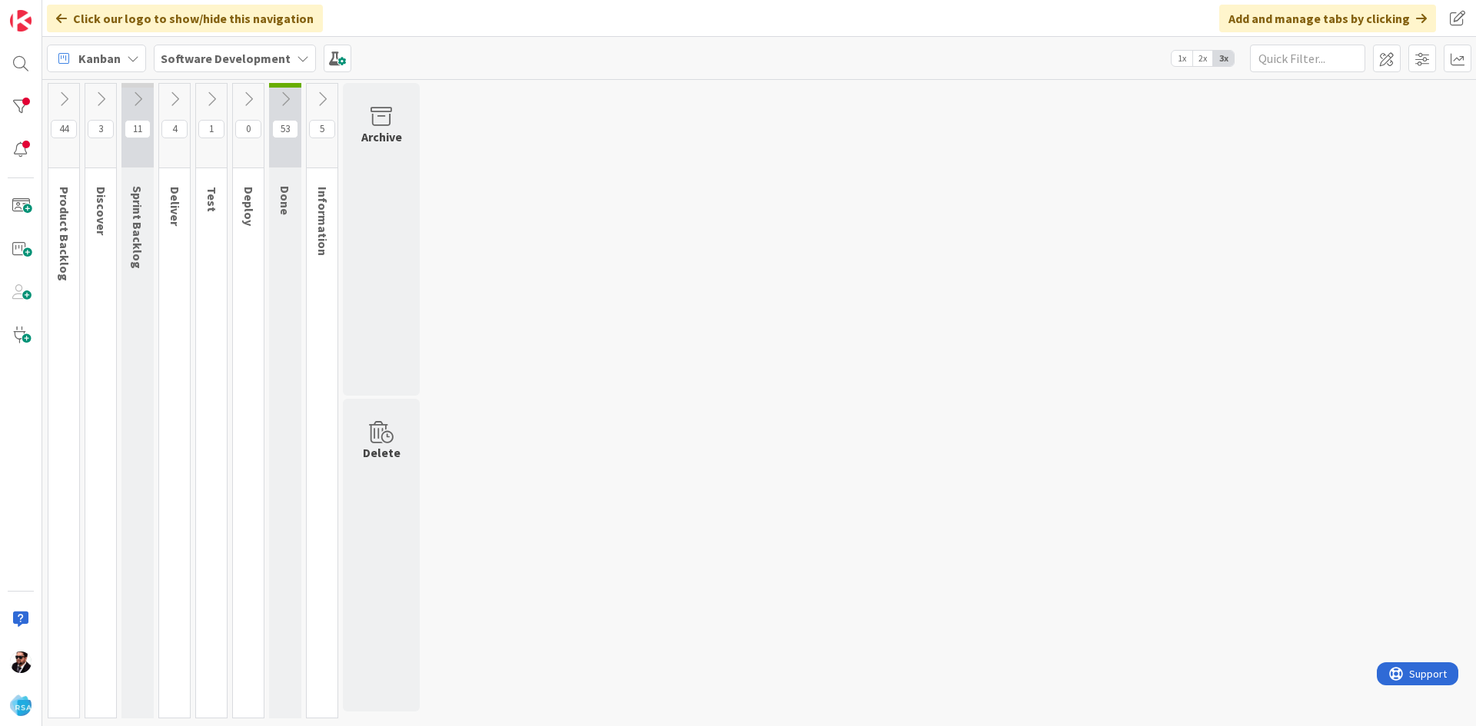
click at [612, 181] on div "44 Product Backlog 3 Discover 11 Sprint Backlog 4 Deliver 1 Test 0 Deploy 53 Do…" at bounding box center [758, 404] width 1427 height 643
click at [577, 302] on div "44 Product Backlog 3 Discover 11 Sprint Backlog 4 Deliver 1 Test 0 Deploy 53 Do…" at bounding box center [758, 404] width 1427 height 643
click at [686, 386] on div "44 Product Backlog 3 Discover 11 Sprint Backlog 4 Deliver 1 Test 0 Deploy 53 Do…" at bounding box center [758, 404] width 1427 height 643
click at [606, 223] on div "44 Product Backlog 3 Discover 11 Sprint Backlog 4 Deliver 1 Test 0 Deploy 53 Do…" at bounding box center [758, 404] width 1427 height 643
click at [503, 437] on div "44 Product Backlog 3 Discover 11 Sprint Backlog 4 Deliver 1 Test 0 Deploy 53 Do…" at bounding box center [758, 404] width 1427 height 643
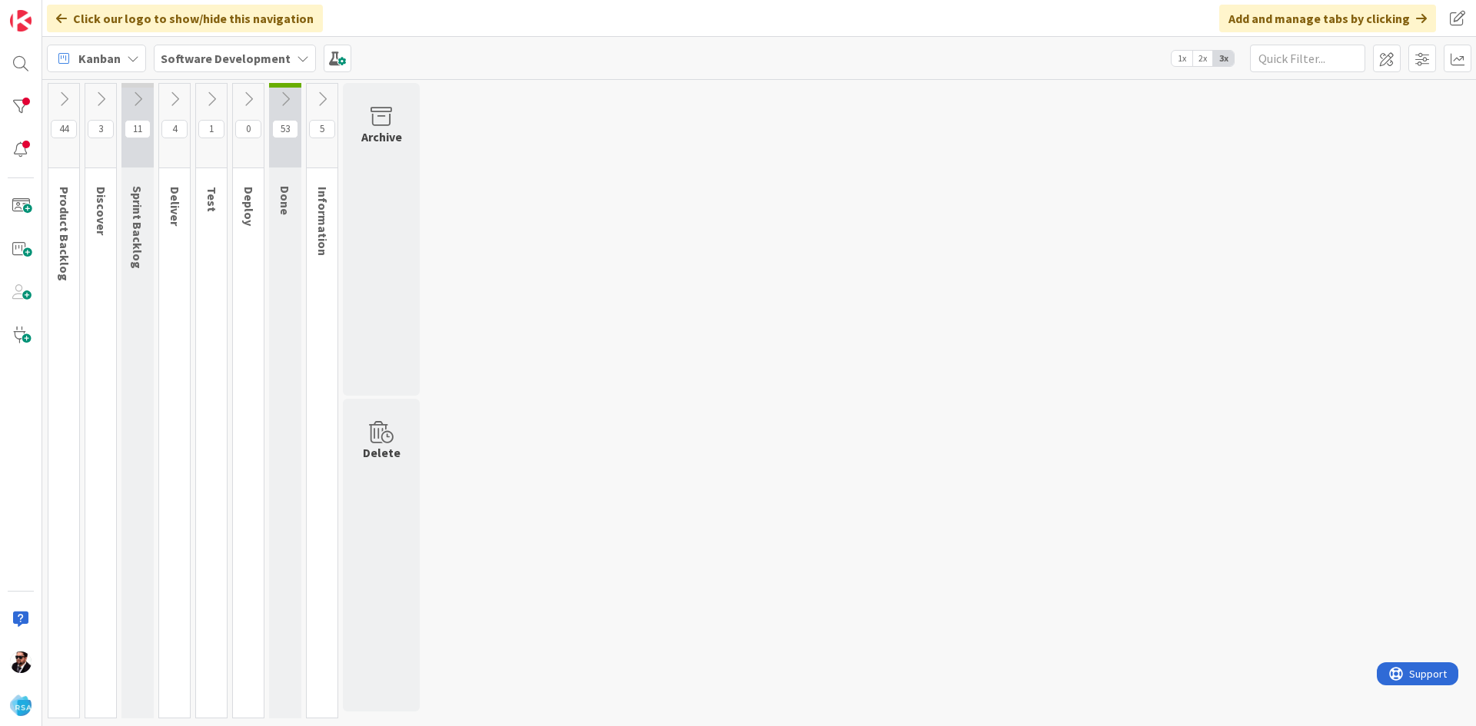
click at [614, 291] on div "44 Product Backlog 3 Discover 11 Sprint Backlog 4 Deliver 1 Test 0 Deploy 53 Do…" at bounding box center [758, 404] width 1427 height 643
